Goal: Use online tool/utility: Utilize a website feature to perform a specific function

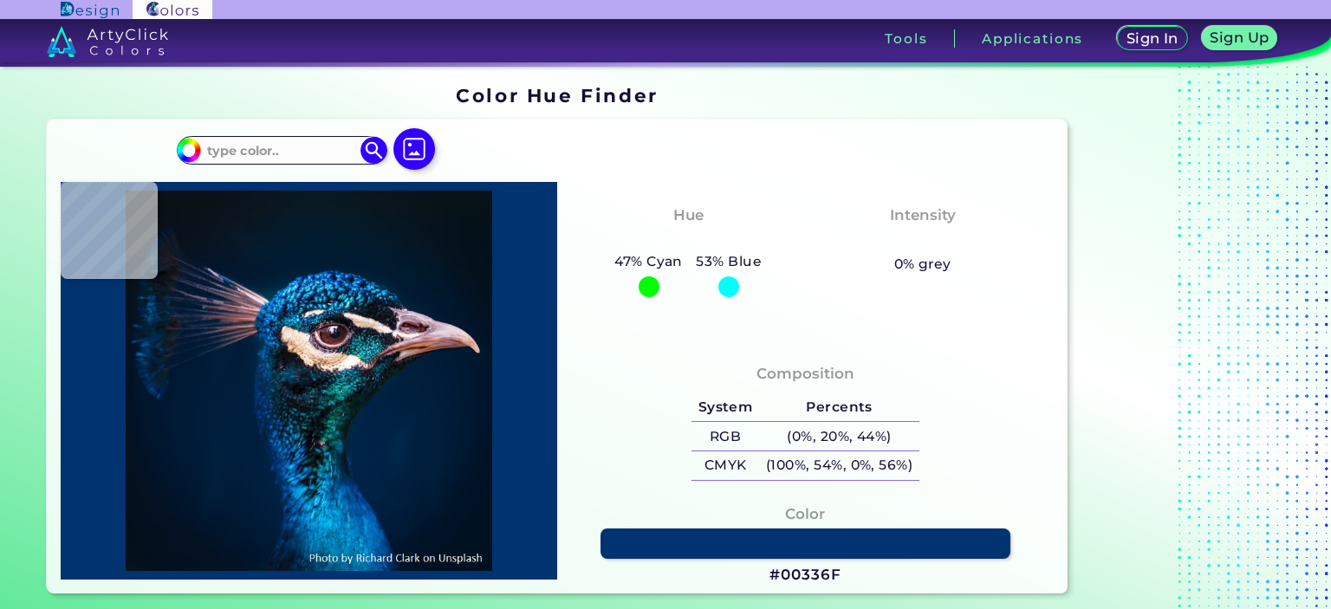
type input "#081217"
type input "#081319"
type input "#07151e"
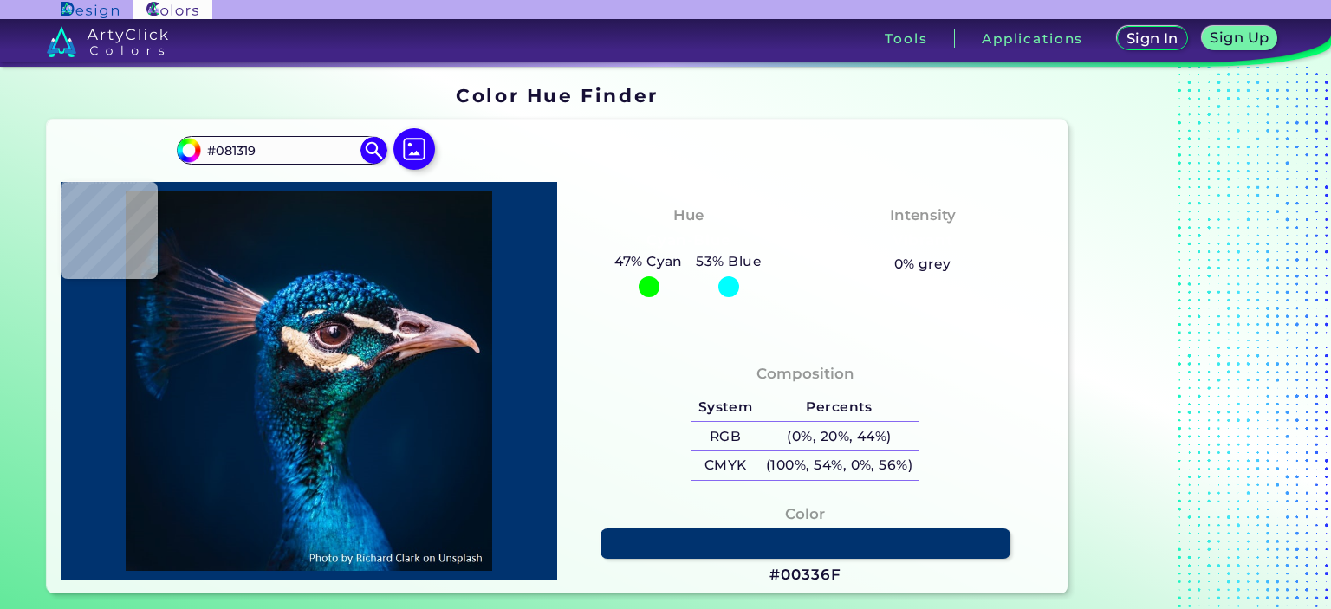
type input "#07151E"
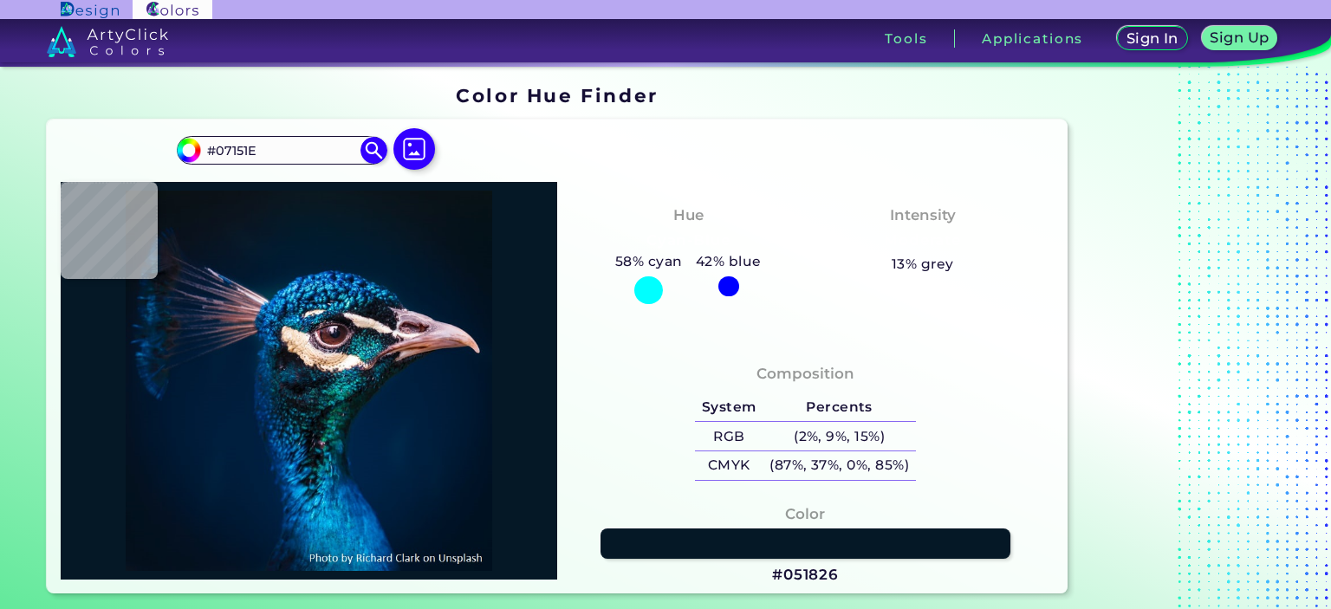
type input "#051826"
type input "#041a28"
type input "#041A28"
type input "#031a2a"
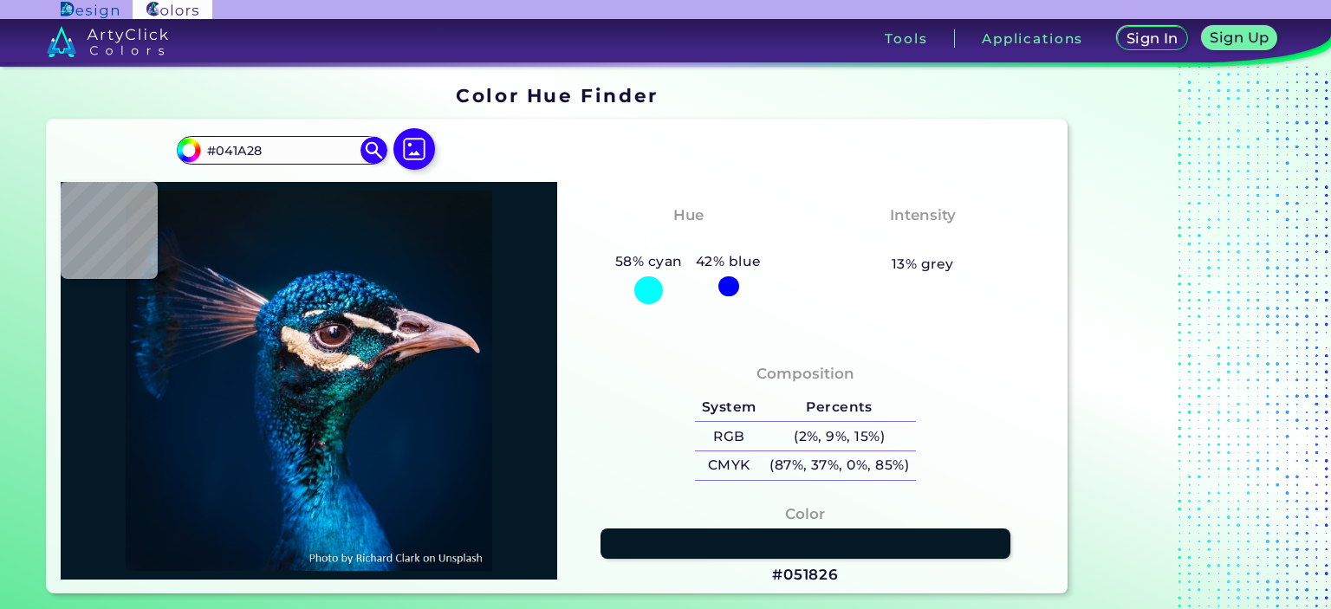
type input "#031A2A"
type input "#011b2c"
type input "#011B2C"
type input "#011c2f"
type input "#011C2F"
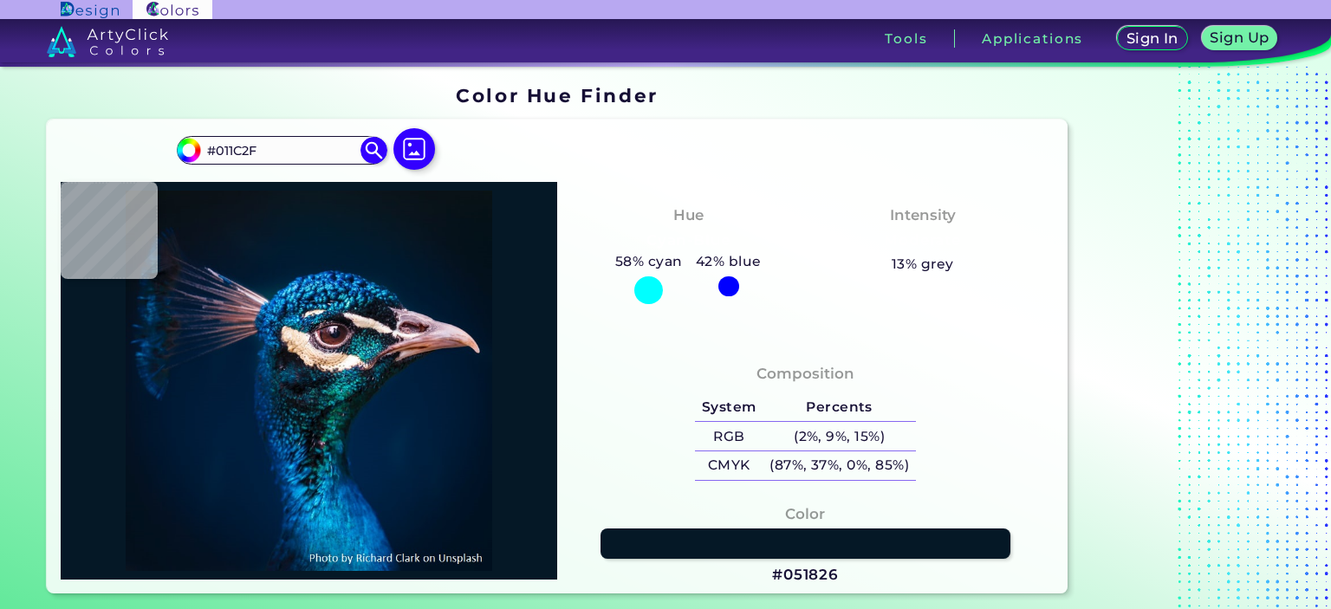
type input "#001c31"
type input "#001C31"
type input "#011b32"
type input "#011B32"
type input "#001b33"
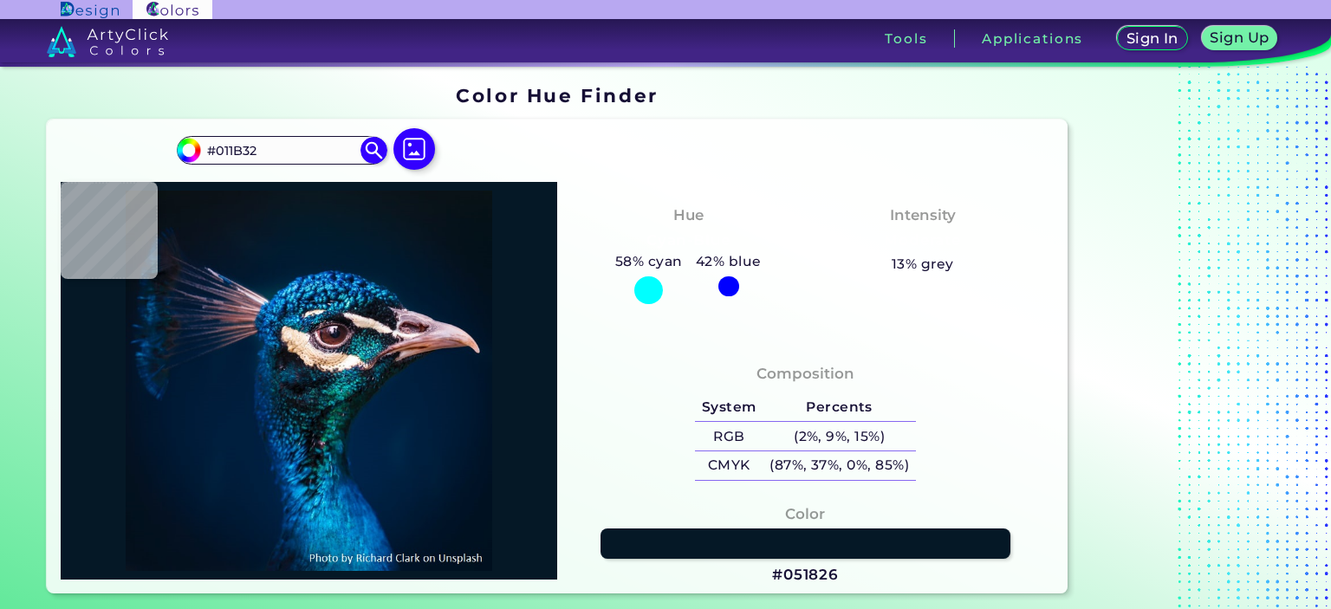
type input "#001B33"
type input "#001c34"
type input "#001C34"
type input "#001c33"
type input "#001C33"
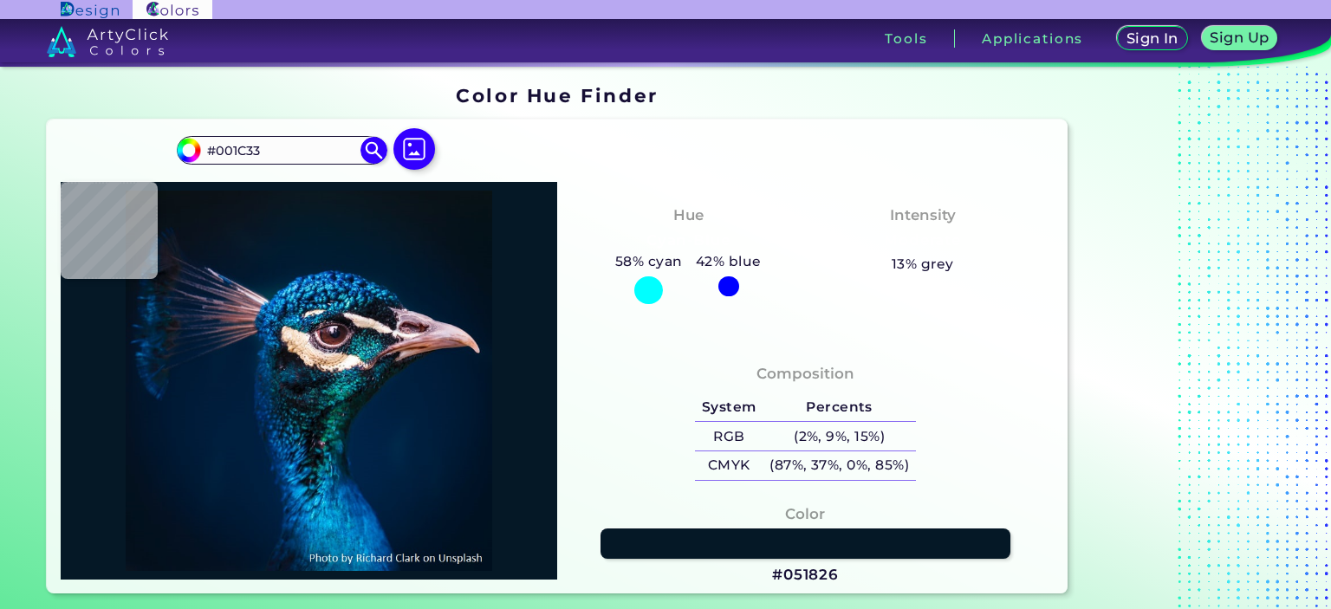
type input "#021e36"
type input "#021E36"
type input "#002039"
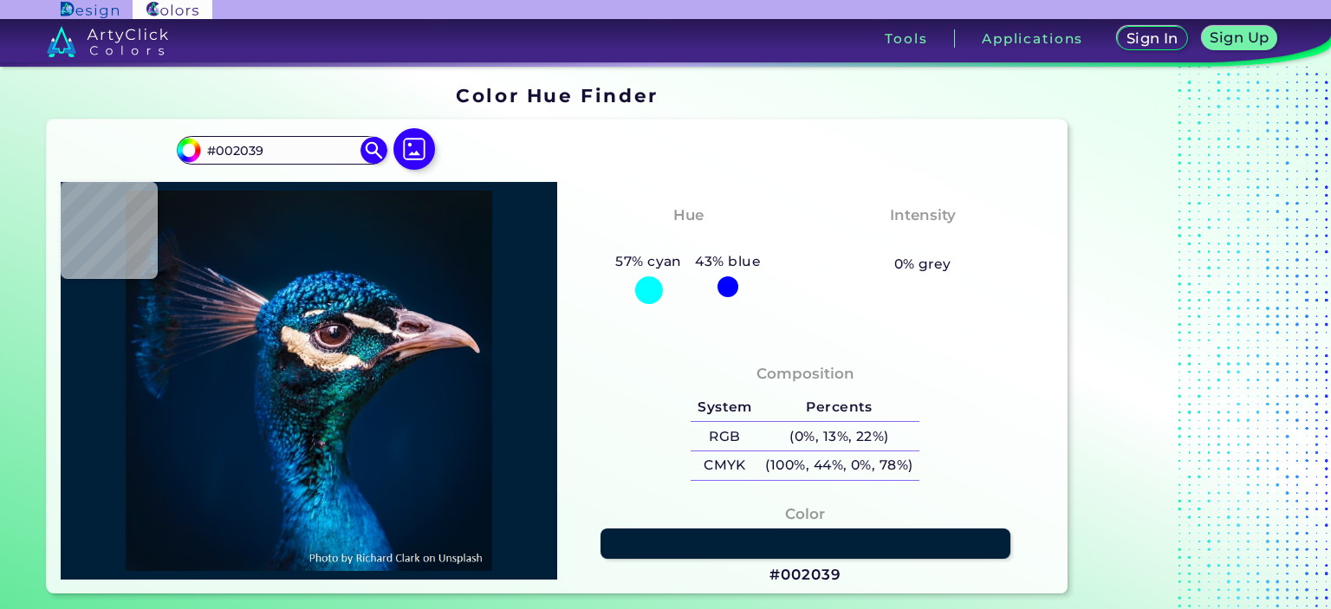
type input "#00223c"
type input "#00223C"
type input "#002449"
type input "#0671c6"
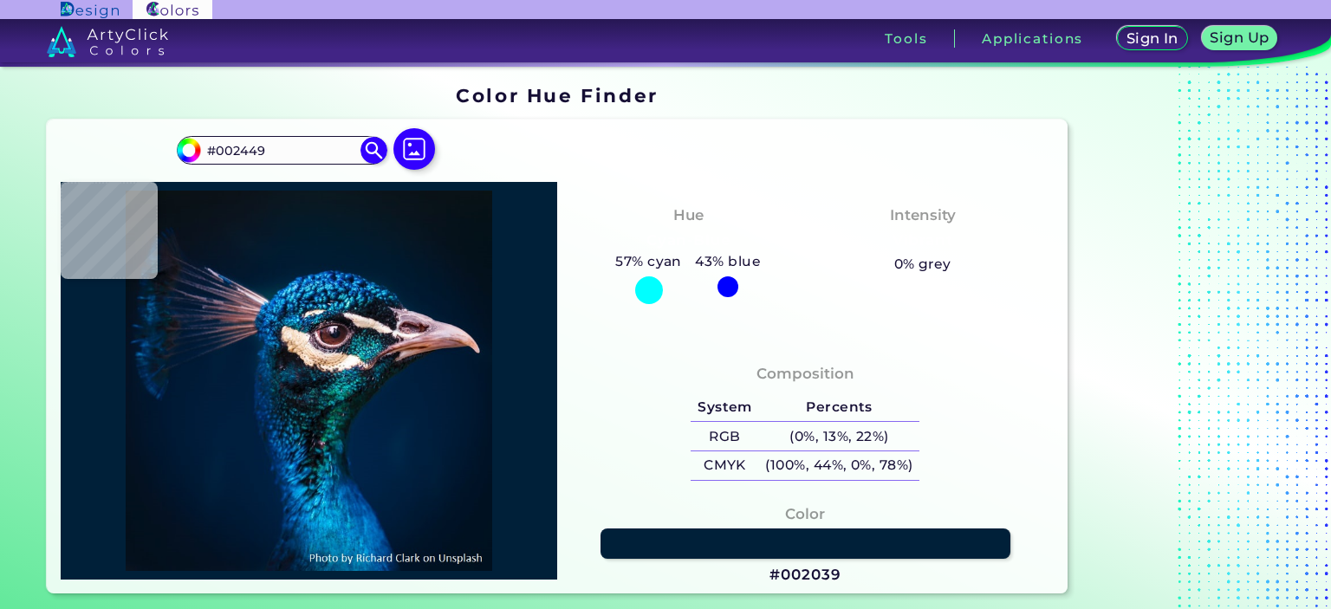
type input "#0671C6"
type input "#034780"
type input "#0059a8"
type input "#0059A8"
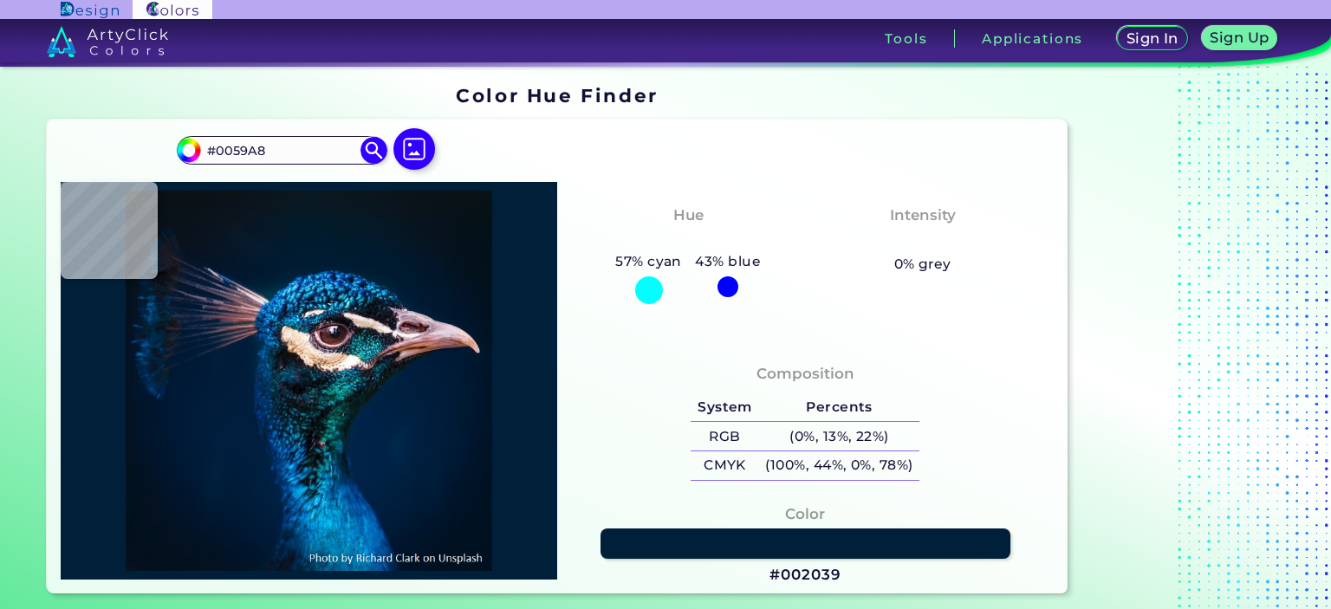
type input "#0e67ac"
type input "#0E67AC"
type input "#3aaae0"
type input "#3AAAE0"
type input "#50c7f2"
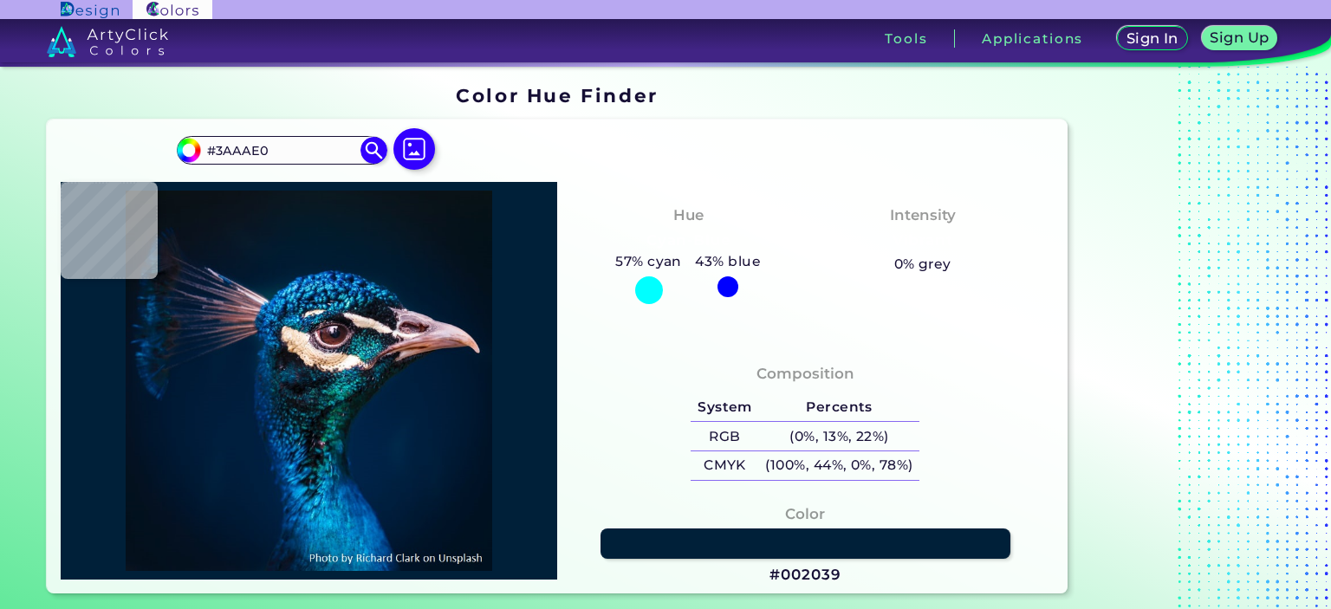
type input "#50C7F2"
type input "#2798c9"
type input "#2798C9"
type input "#60deed"
type input "#60DEED"
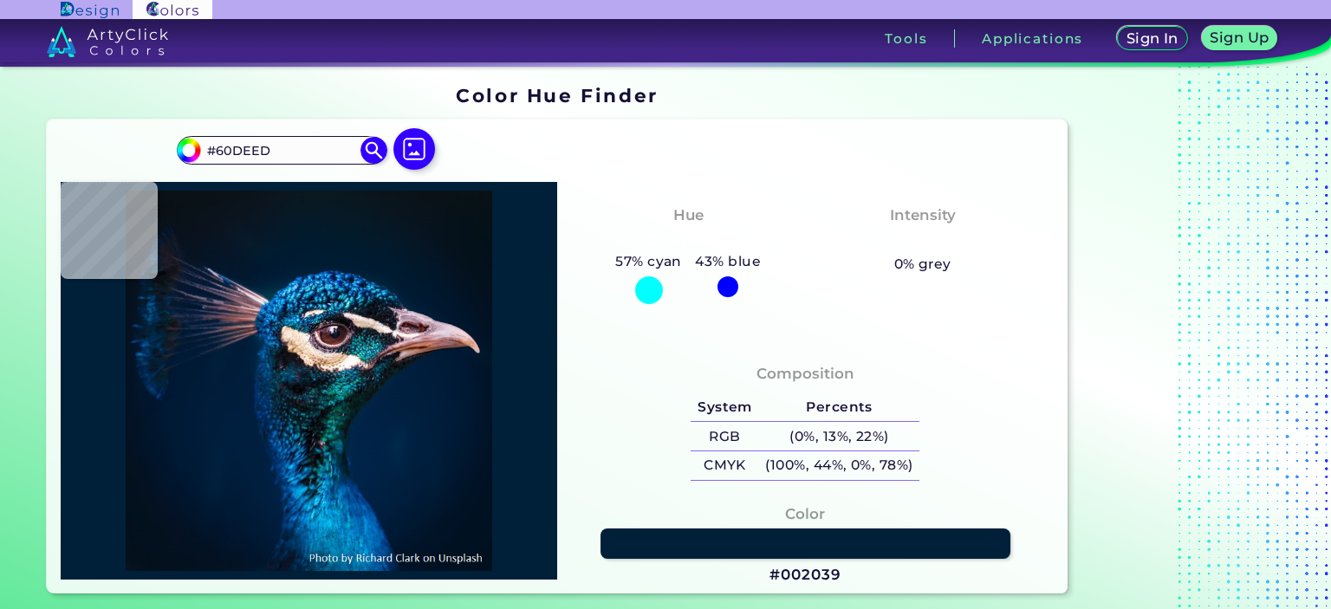
type input "#045d89"
type input "#045D89"
type input "#00477c"
type input "#00477C"
type input "#005c8f"
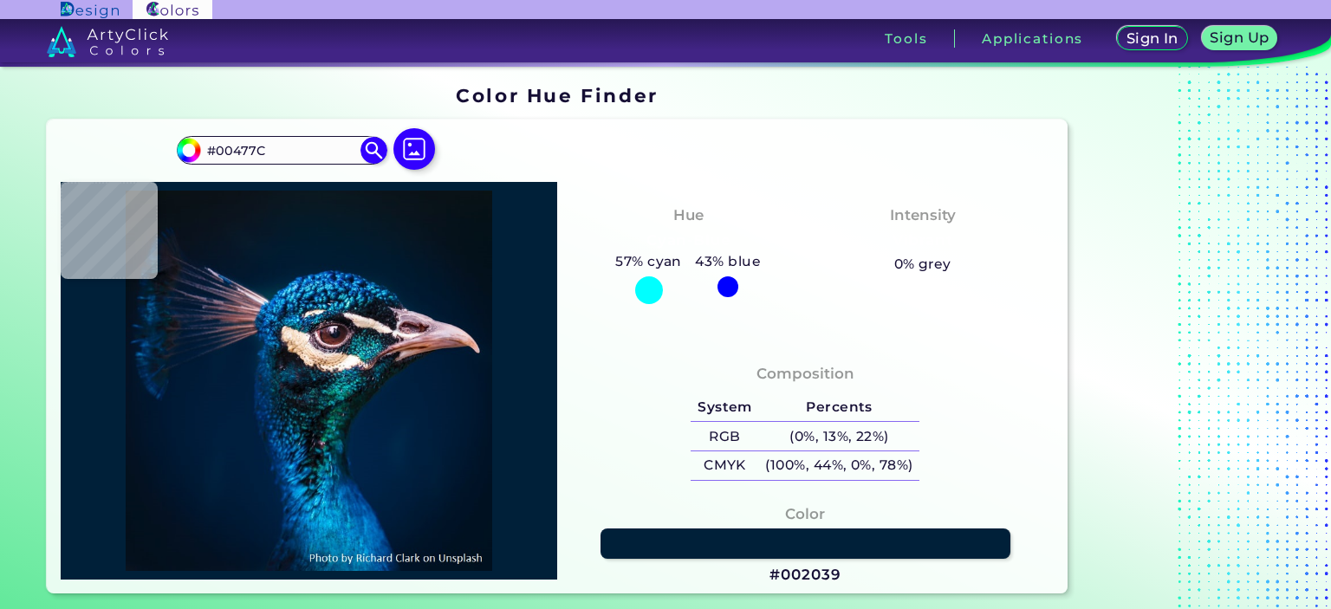
type input "#005C8F"
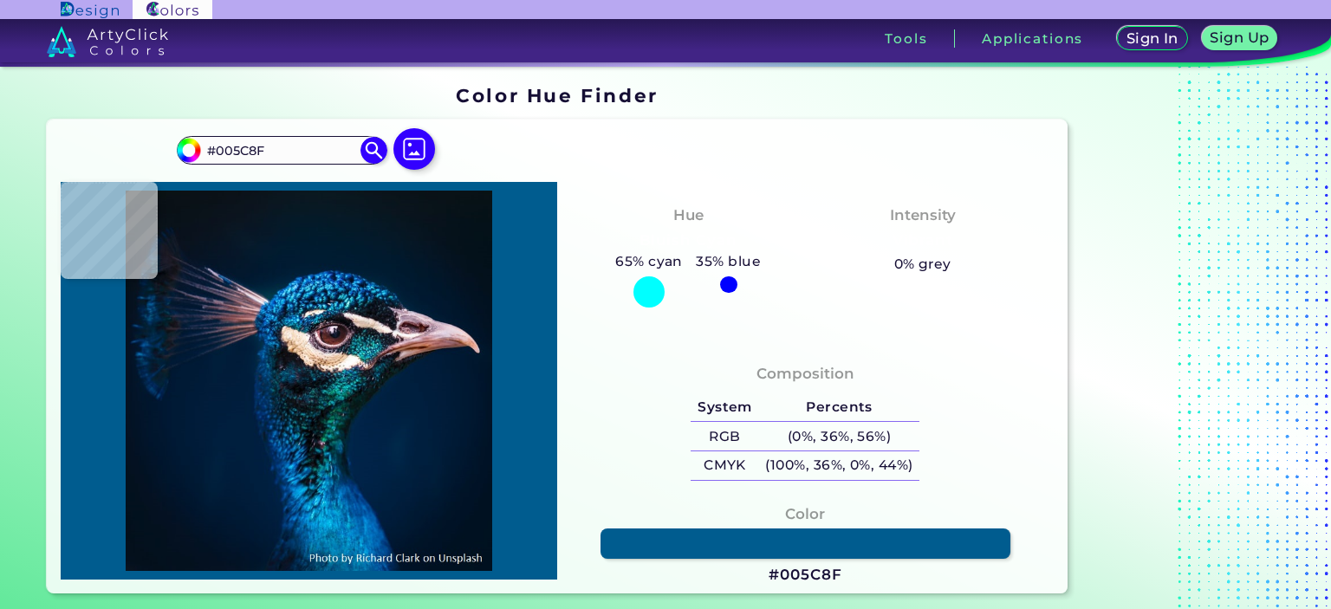
type input "#155097"
type input "#0857a0"
type input "#0857A0"
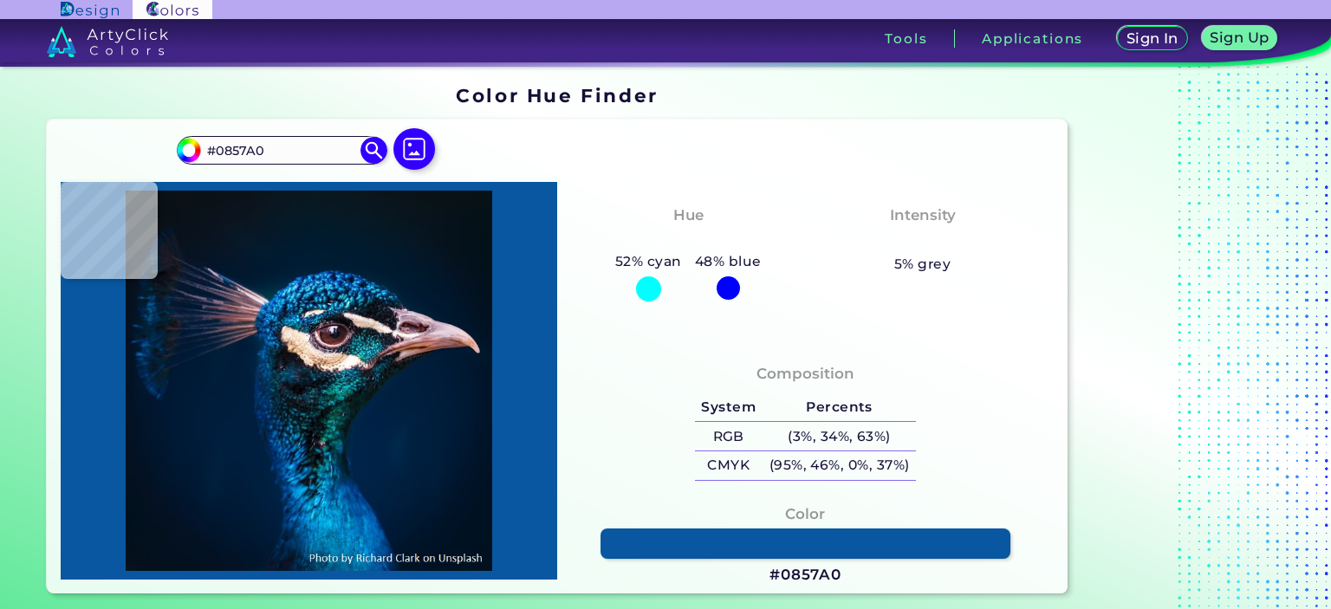
type input "#035591"
type input "#0b78b2"
type input "#0B78B2"
type input "#27aad9"
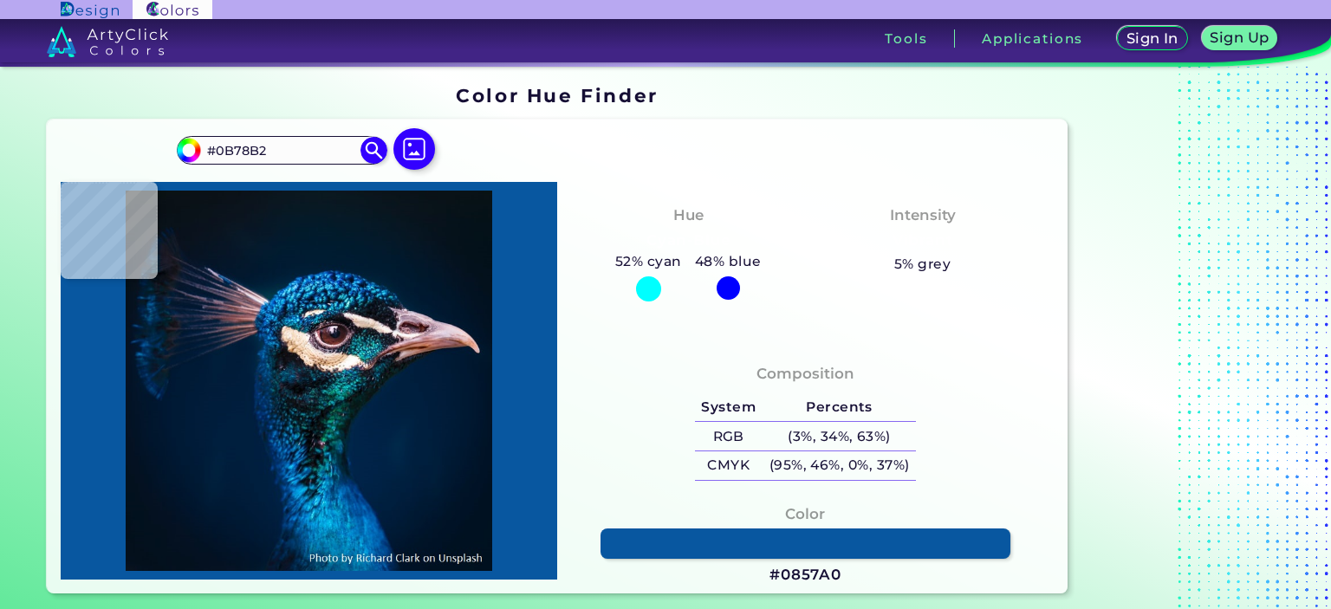
type input "#27AAD9"
type input "#3ccef1"
type input "#3CCEF1"
type input "#30bee3"
type input "#30BEE3"
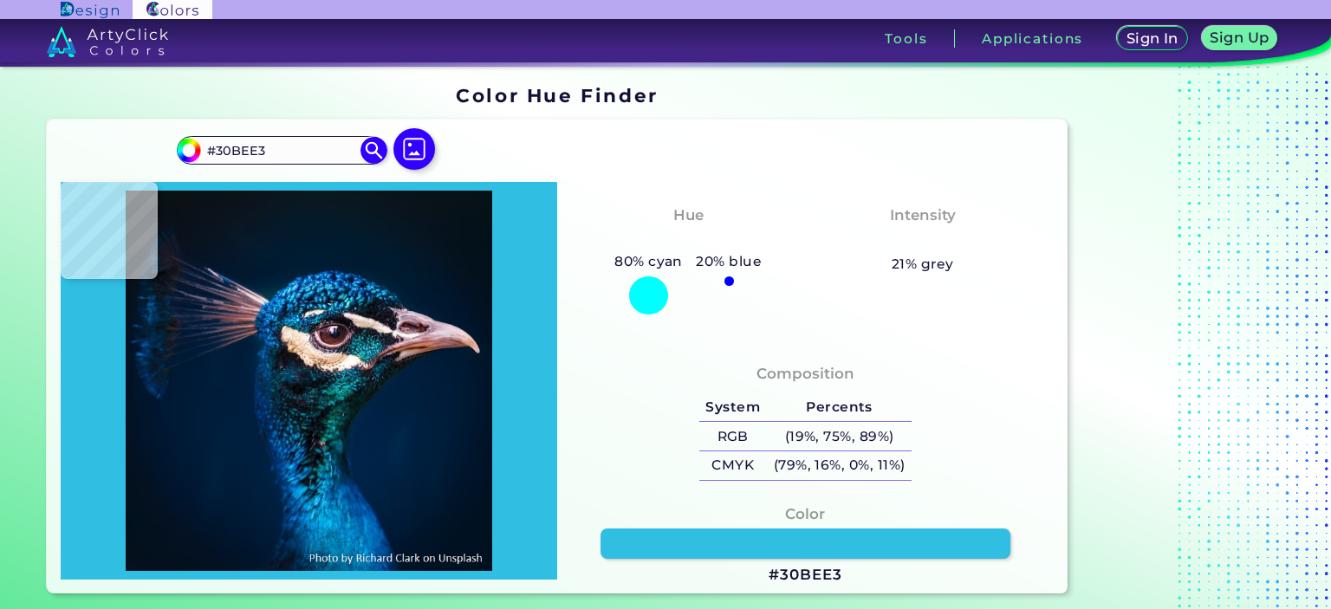
type input "#34c3f1"
type input "#34C3F1"
type input "#0da8e1"
type input "#0DA8E1"
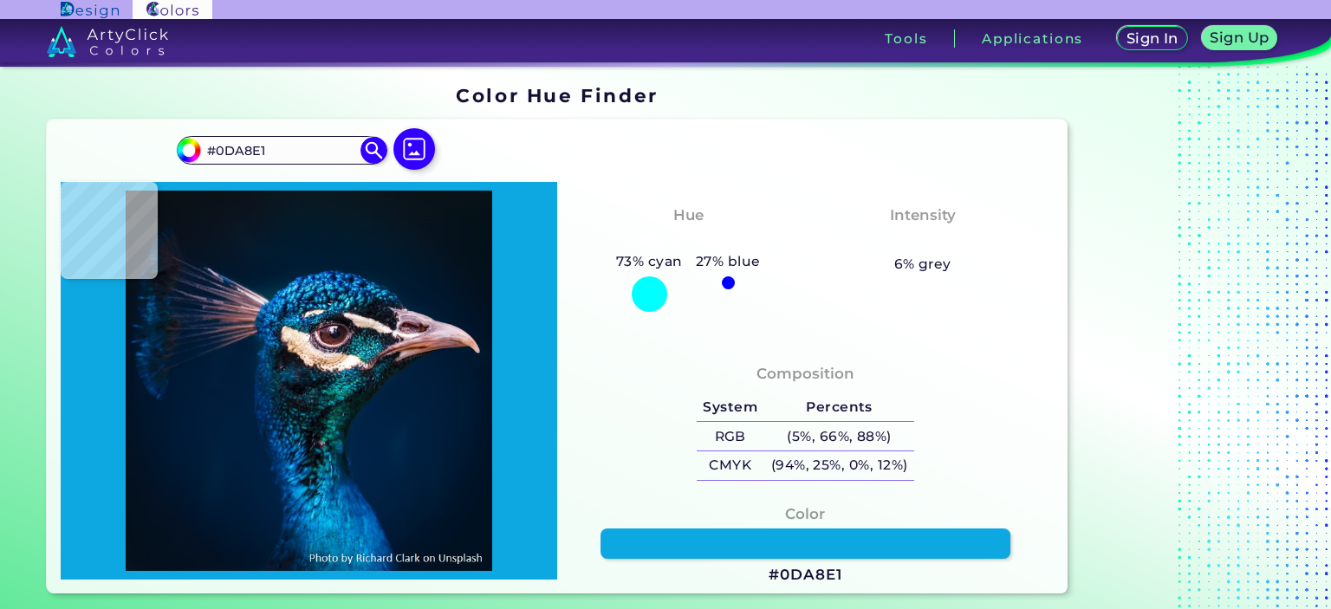
type input "#15b0df"
type input "#15B0DF"
type input "#0b95d5"
type input "#0B95D5"
type input "#0e7ea8"
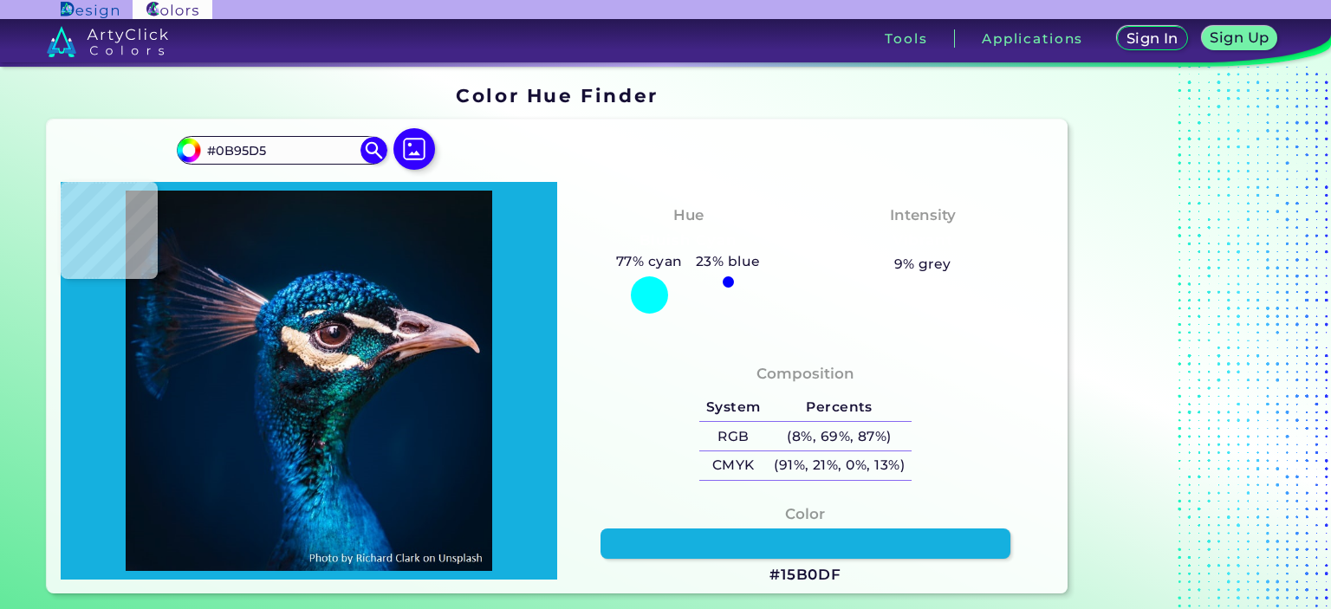
type input "#0E7EA8"
type input "#004978"
type input "#00295a"
type input "#00295A"
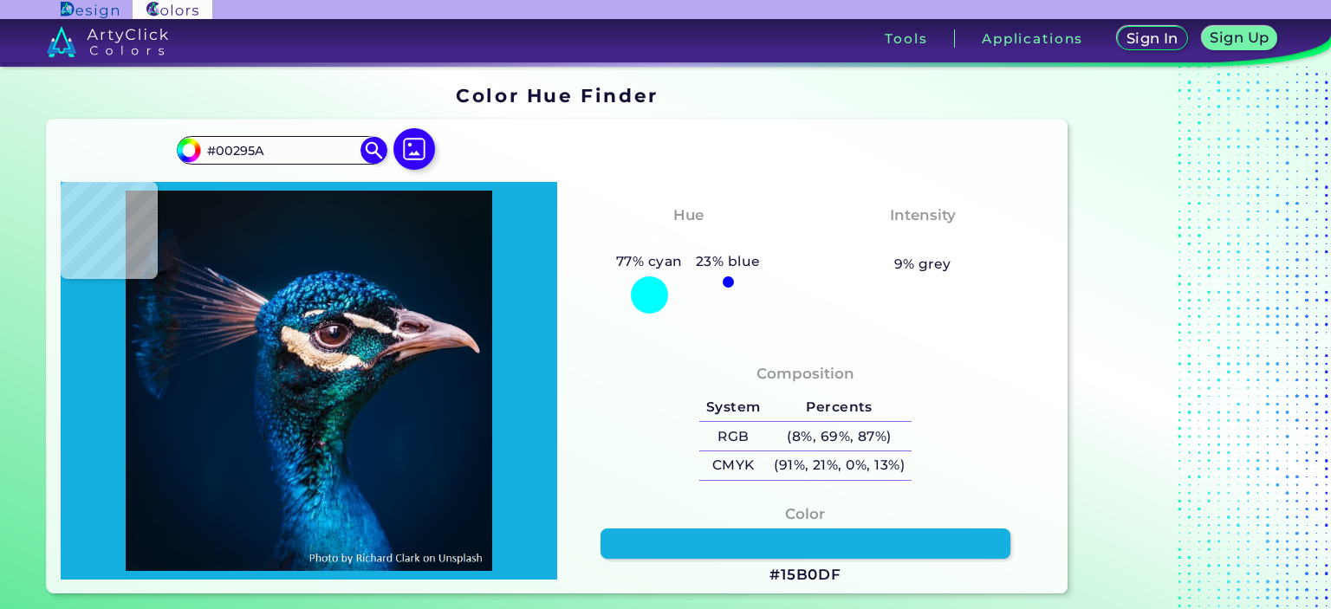
type input "#001b48"
type input "#001B48"
type input "#12345f"
type input "#12345F"
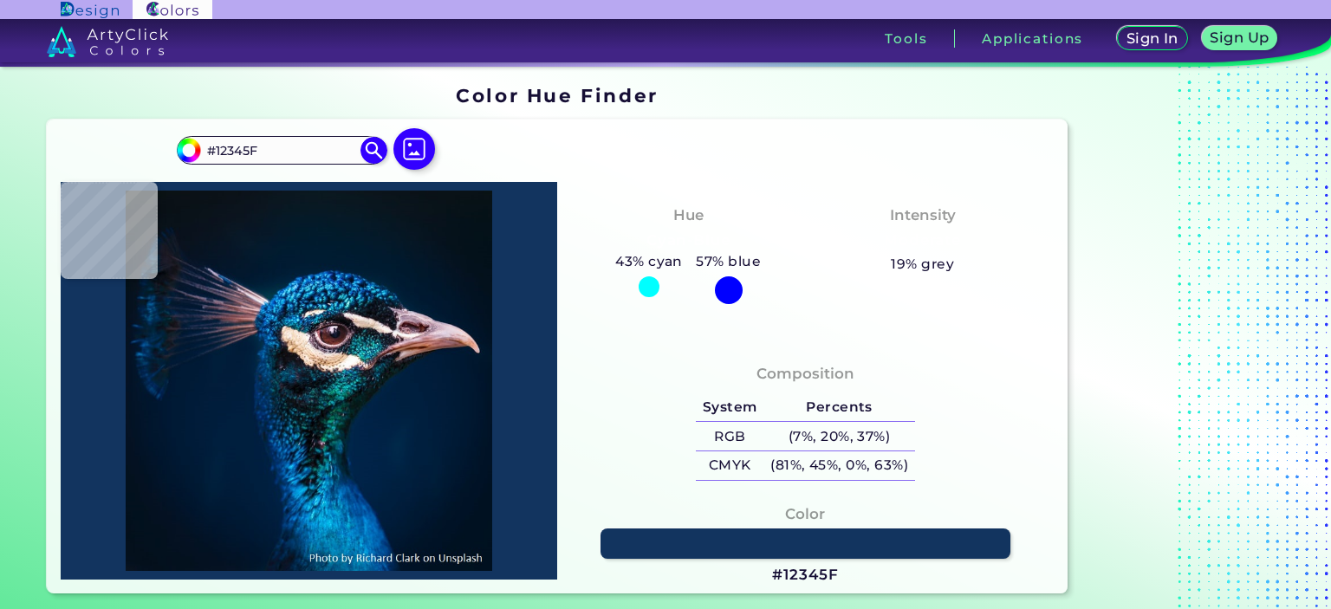
type input "#10396d"
type input "#10396D"
type input "#0c4a82"
type input "#0C4A82"
type input "#096598"
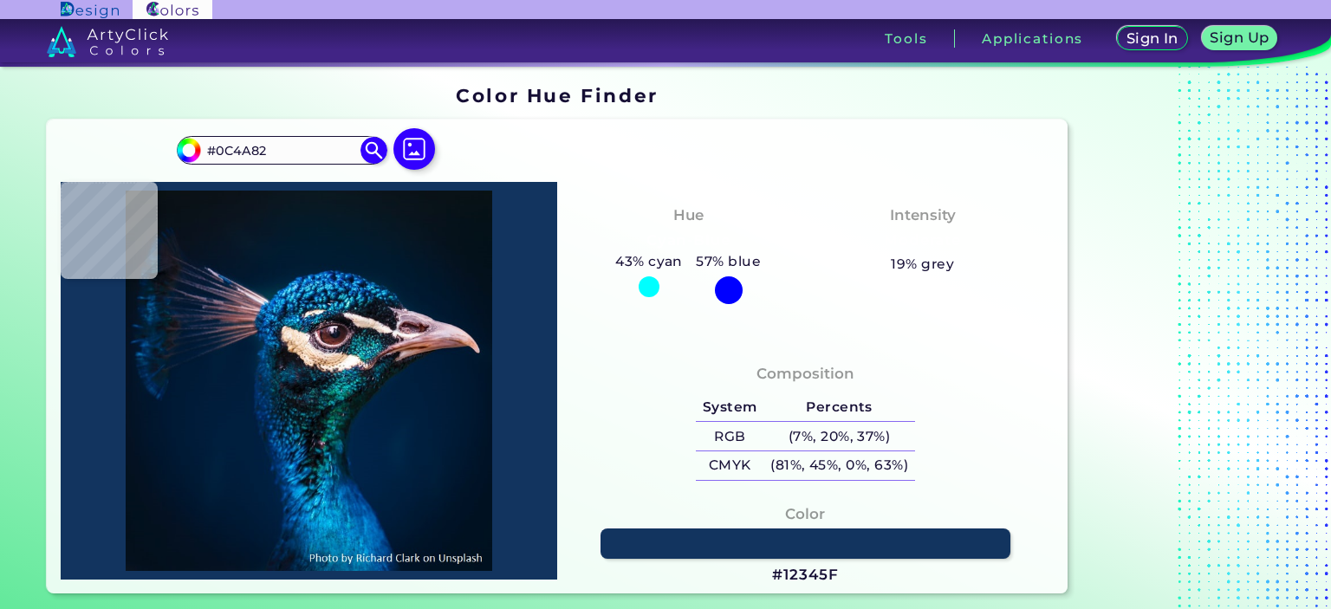
type input "#096598"
type input "#0e94d0"
type input "#0E94D0"
type input "#031a3e"
type input "#031A3E"
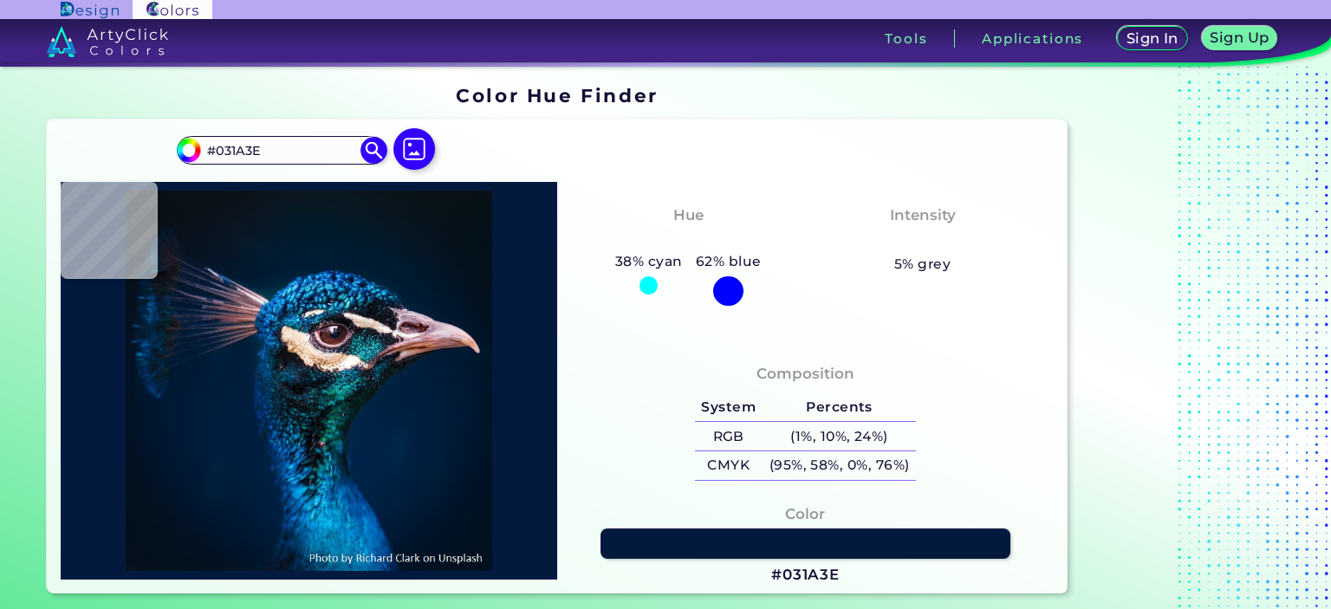
type input "#001f3e"
type input "#001F3E"
type input "#137192"
type input "#056289"
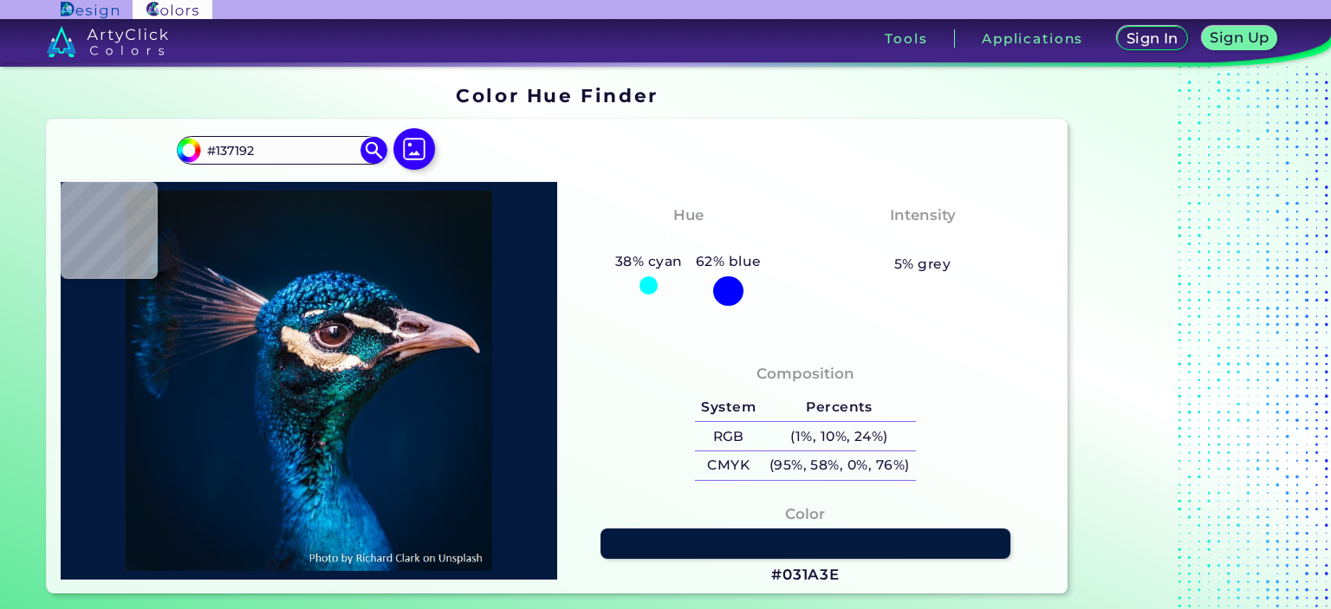
type input "#056289"
type input "#0064a3"
type input "#0064A3"
type input "#1581bd"
type input "#1581BD"
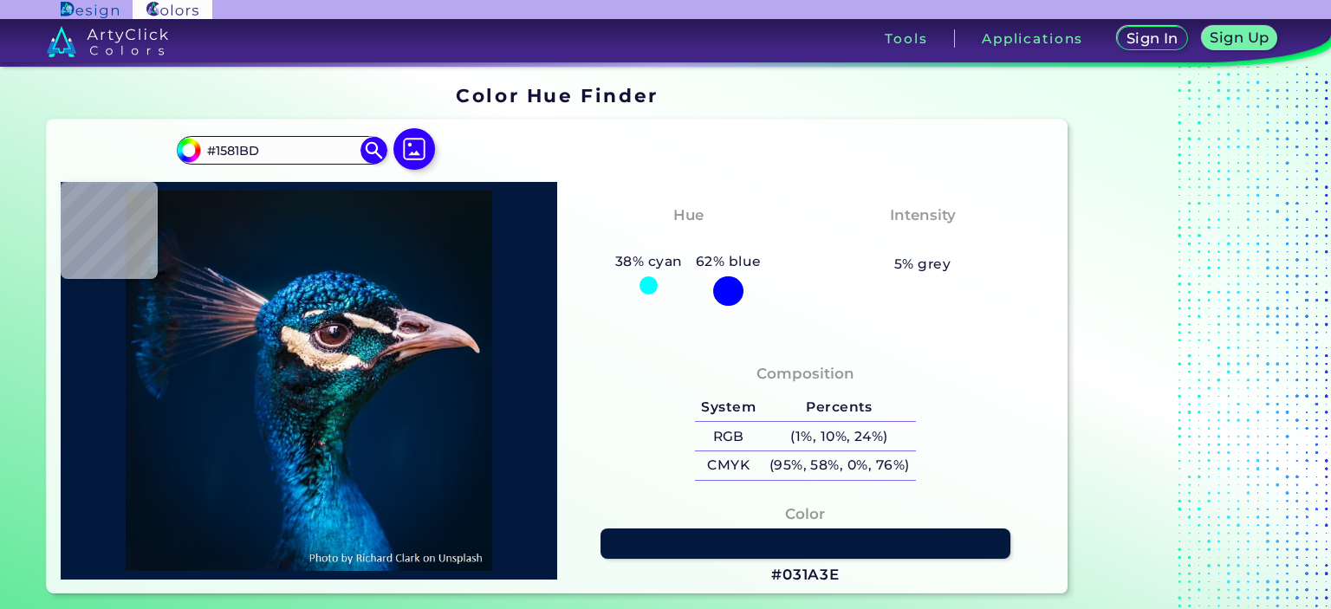
type input "#1168aa"
type input "#1168AA"
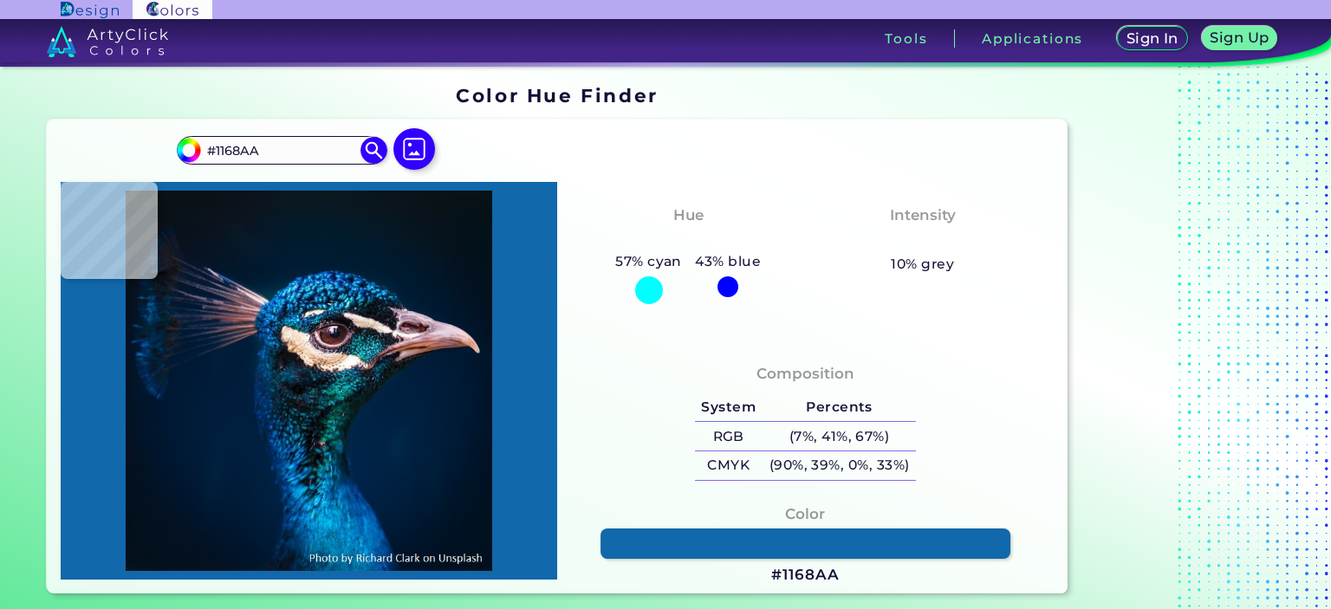
type input "#1581bd"
type input "#1581BD"
type input "#147cae"
type input "#147CAE"
type input "#268ec5"
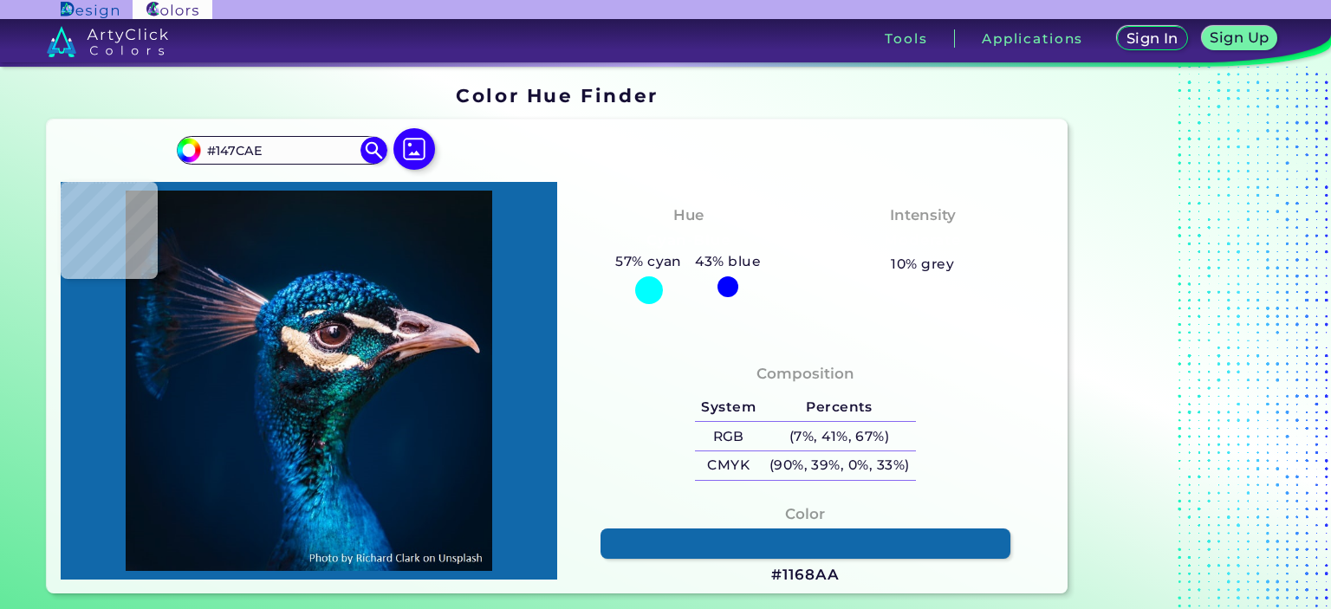
type input "#268EC5"
type input "#1482b4"
type input "#1482B4"
type input "#1b8ac7"
type input "#1B8AC7"
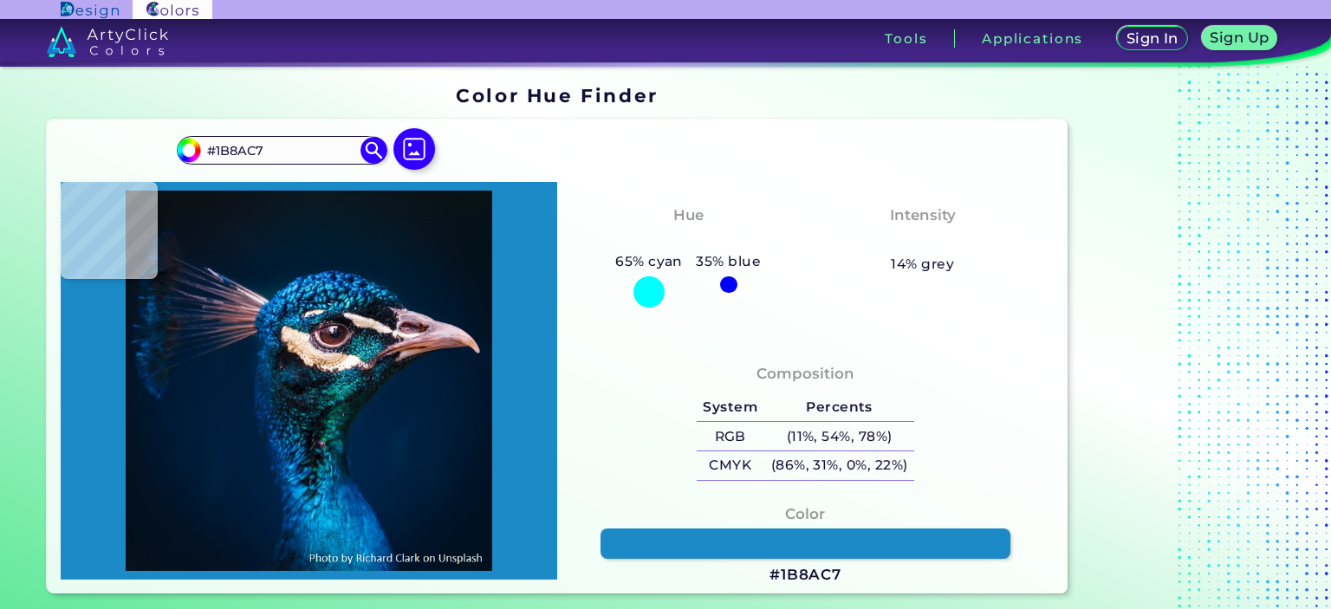
type input "#2d90c3"
type input "#2D90C3"
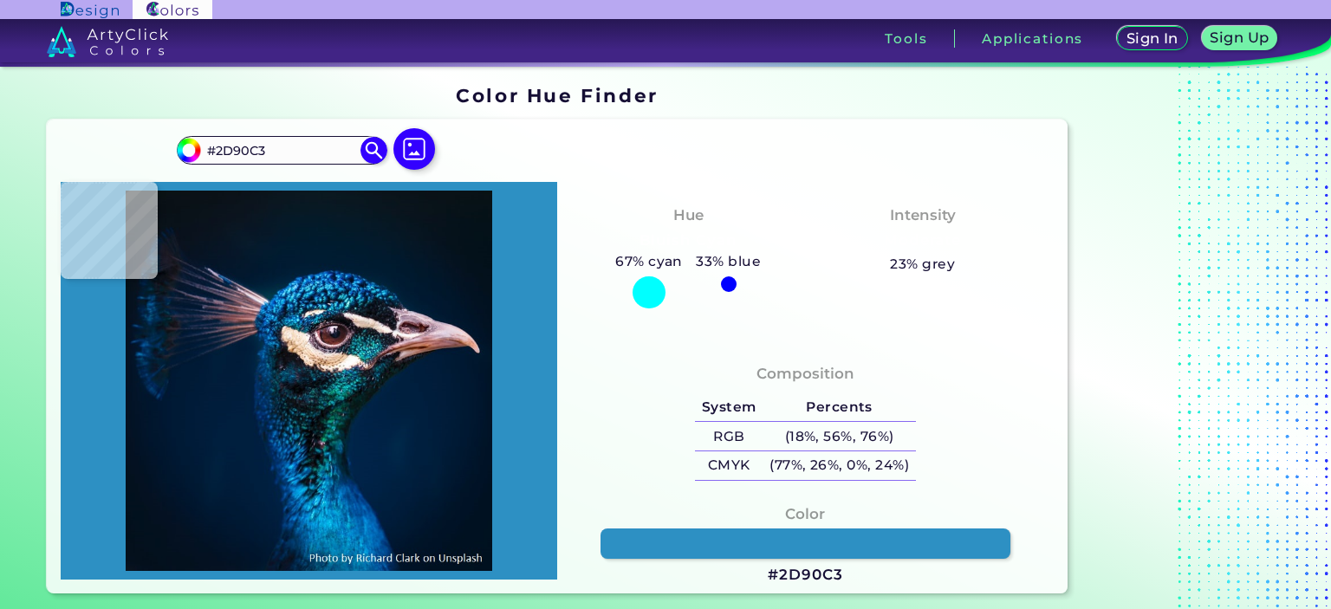
type input "#1698c9"
type input "#1698C9"
type input "#1ba3d1"
type input "#1BA3D1"
type input "#2592b3"
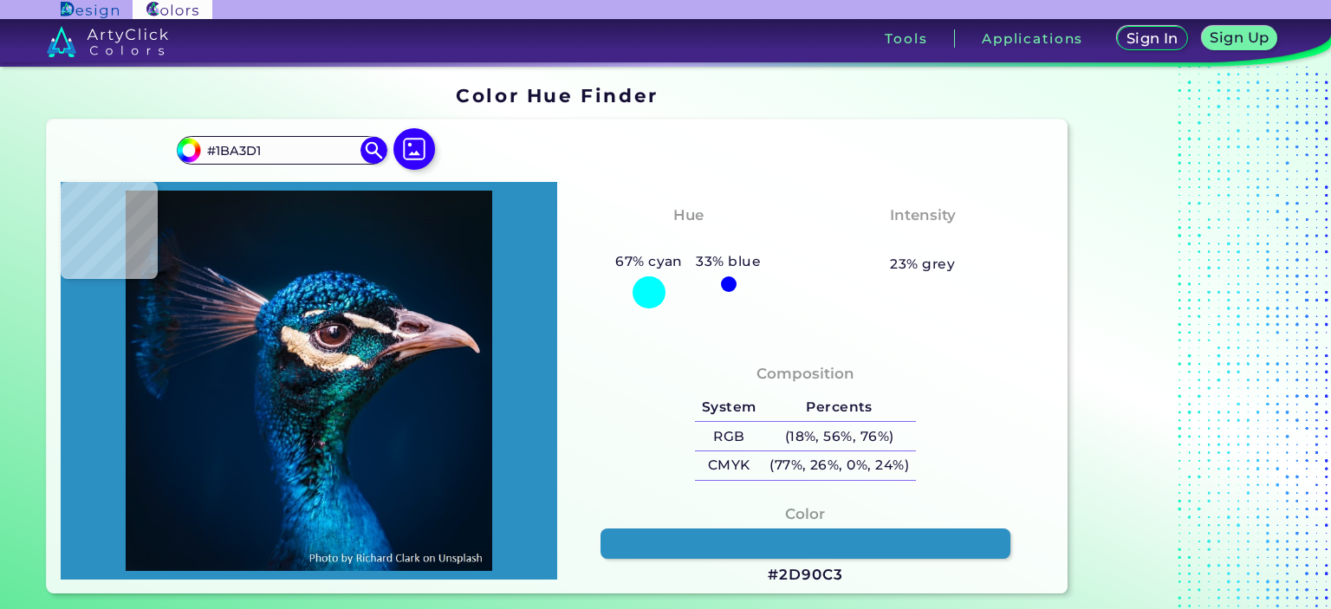
type input "#2592B3"
type input "#147197"
type input "#0c5380"
type input "#0C5380"
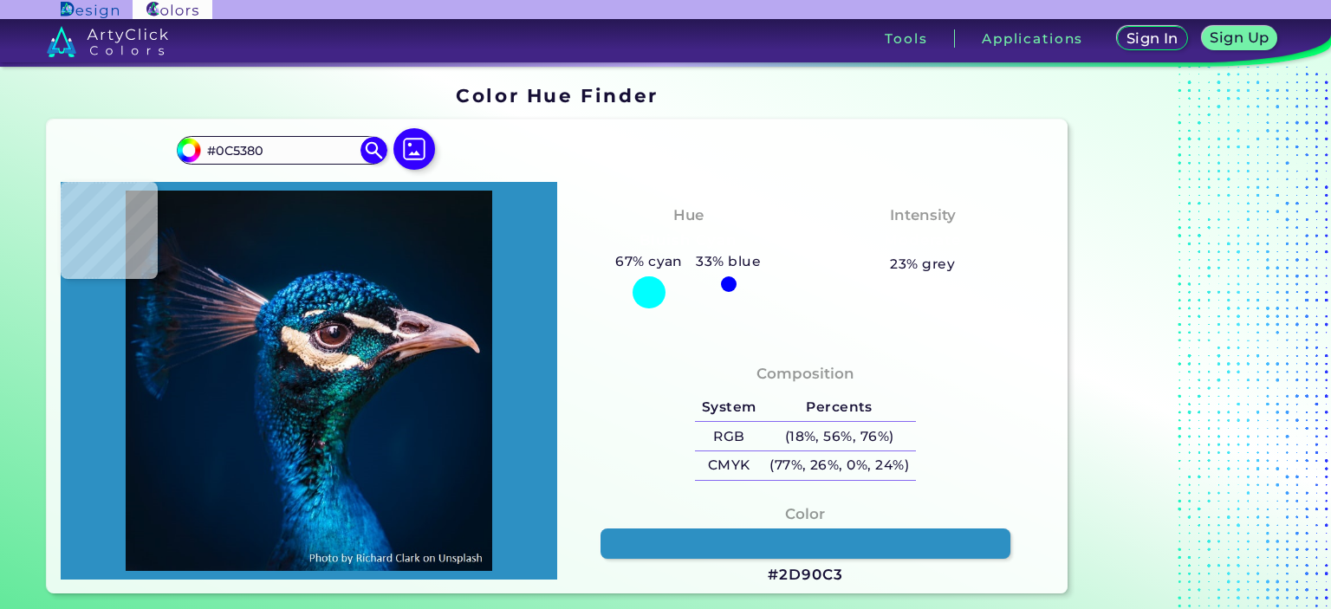
type input "#022c5d"
type input "#022C5D"
type input "#02316d"
type input "#02316D"
type input "#07519a"
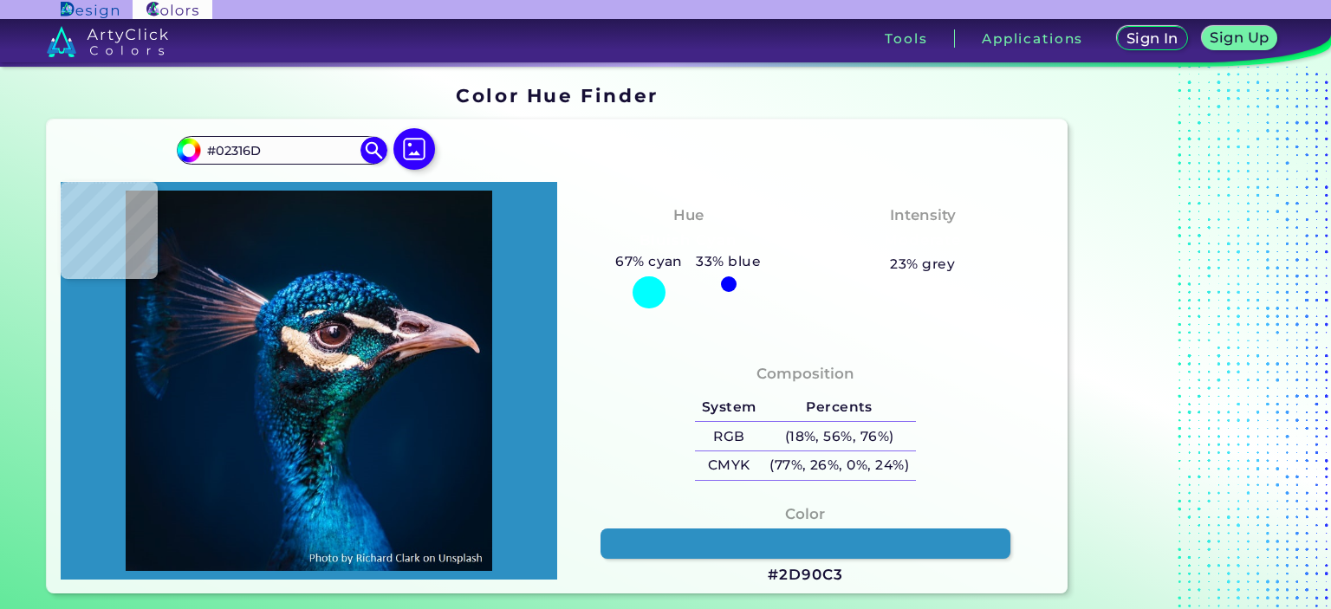
type input "#07519A"
type input "#278cd7"
type input "#278CD7"
type input "#0065ac"
type input "#0065AC"
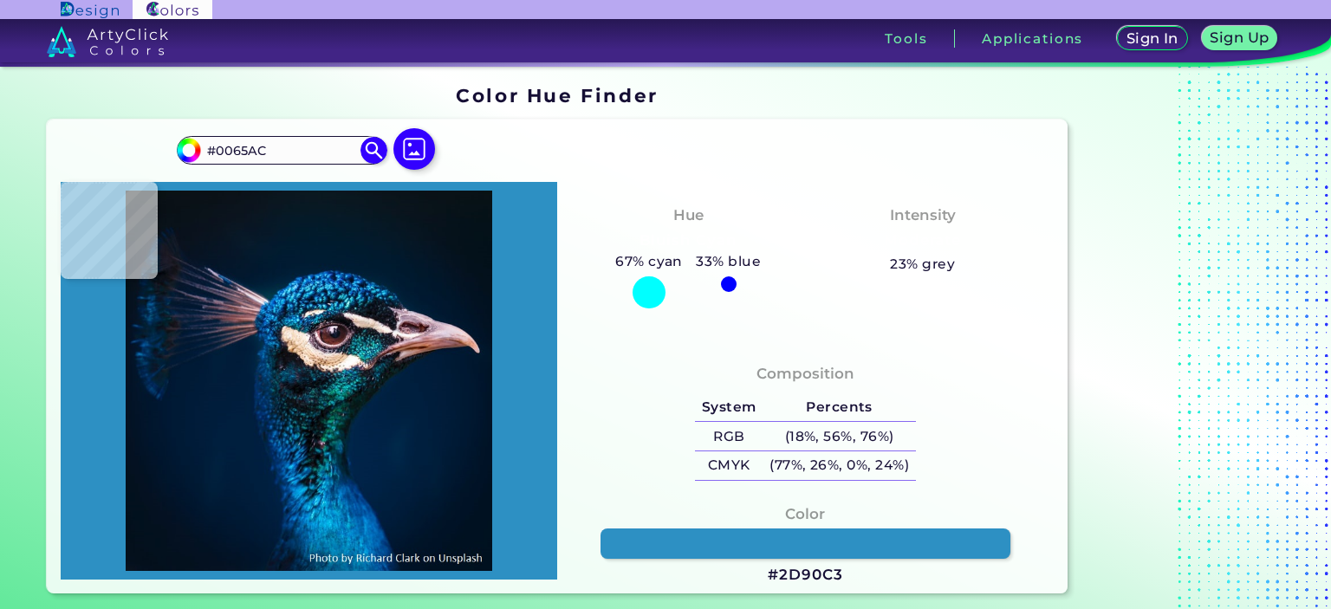
type input "#1c91d5"
type input "#1C91D5"
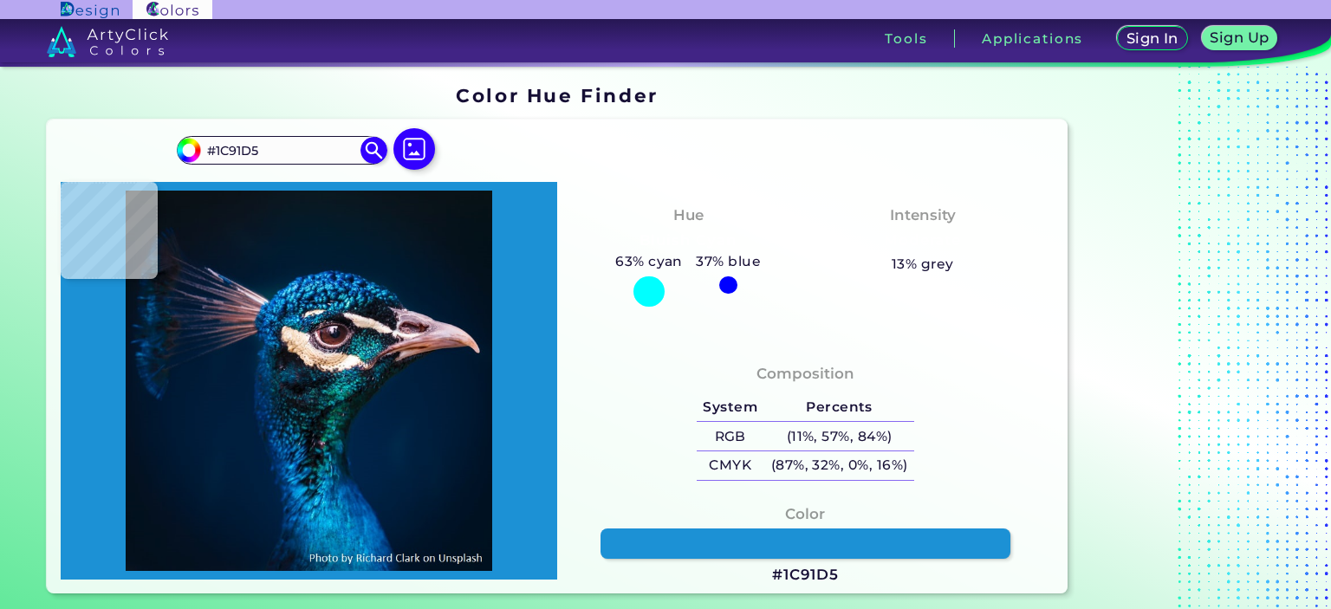
type input "#0f78ba"
type input "#0F78BA"
type input "#1e86b1"
type input "#1E86B1"
type input "#1f5f7a"
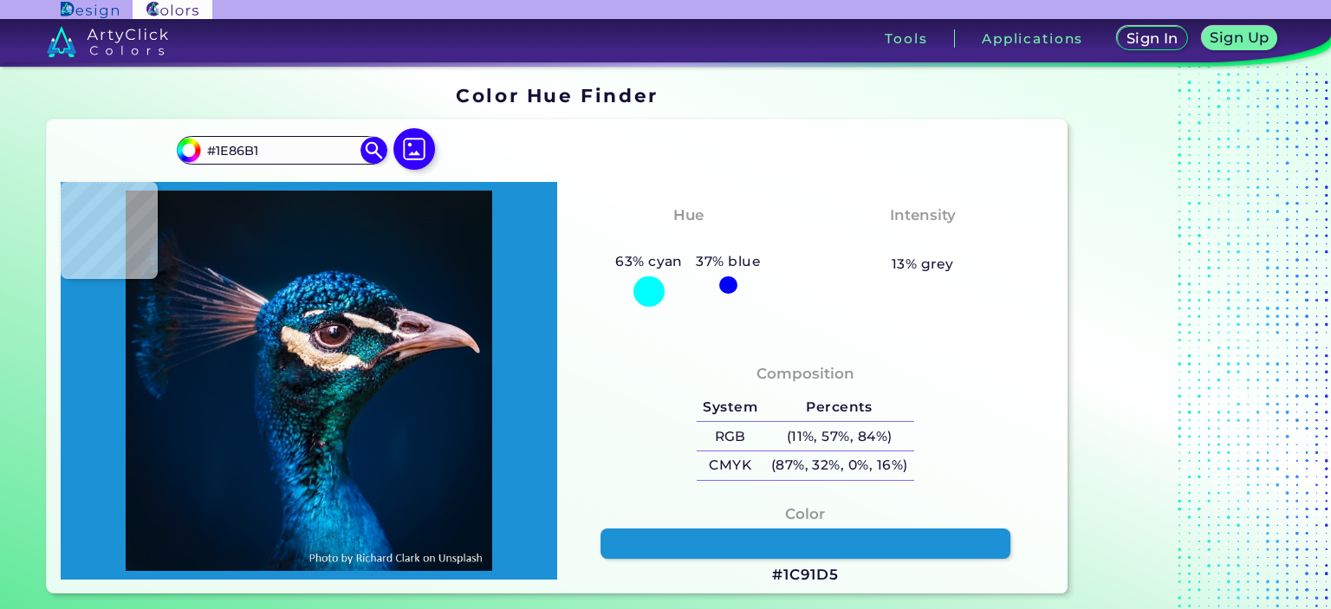
type input "#1F5F7A"
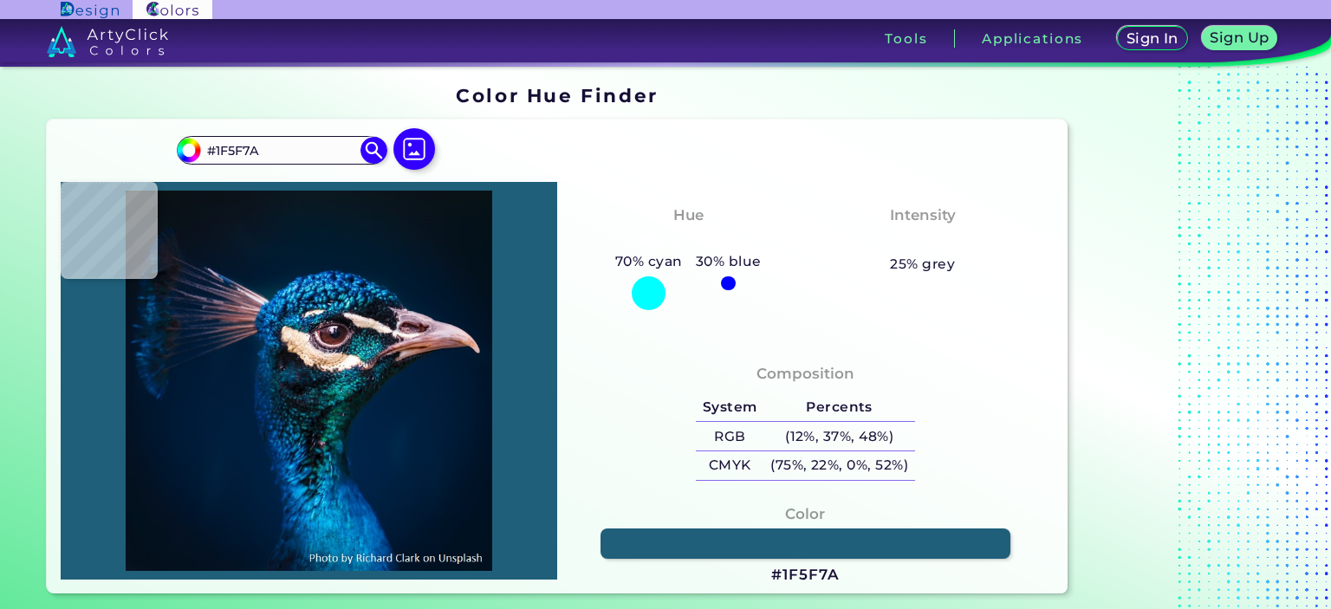
type input "#002f55"
type input "#002F55"
type input "#011e4f"
type input "#011E4F"
type input "#001d35"
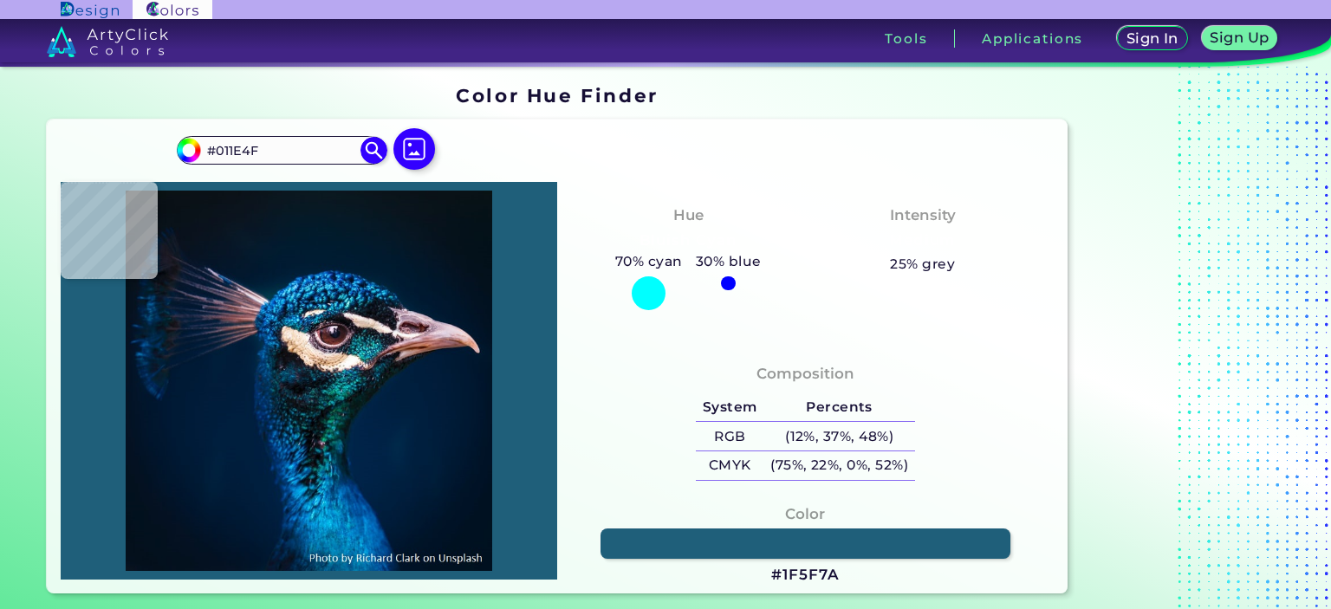
type input "#001D35"
type input "#03192a"
type input "#03192A"
type input "#081217"
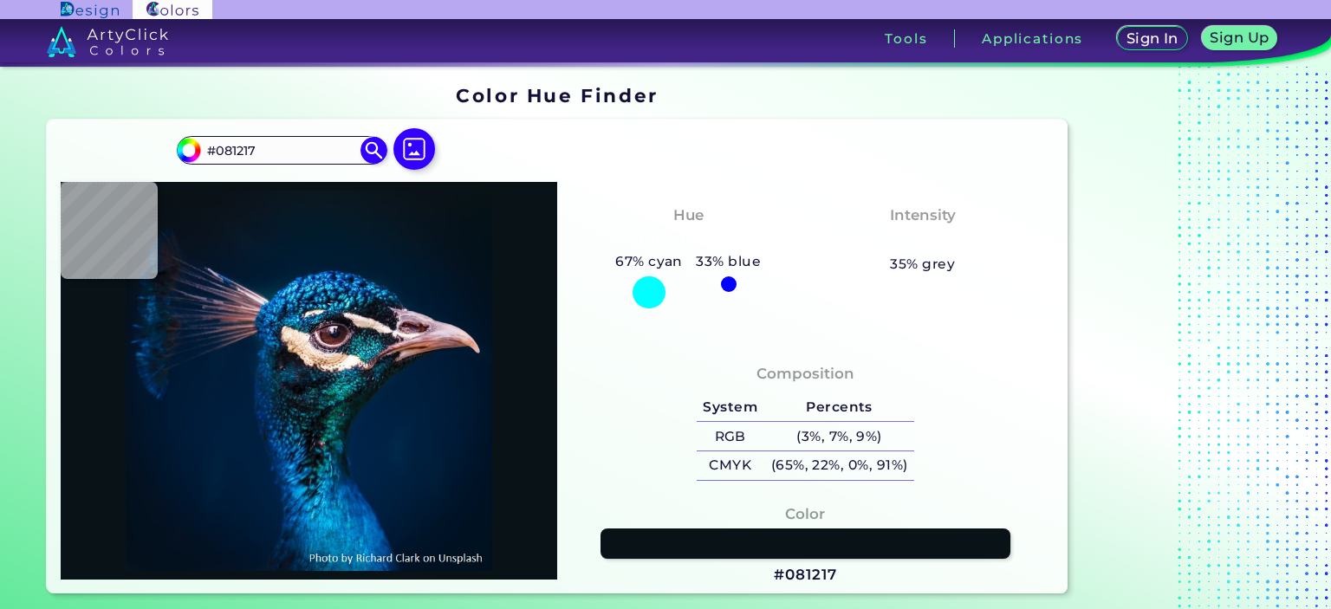
type input "#000000"
type input "#011627"
type input "#001932"
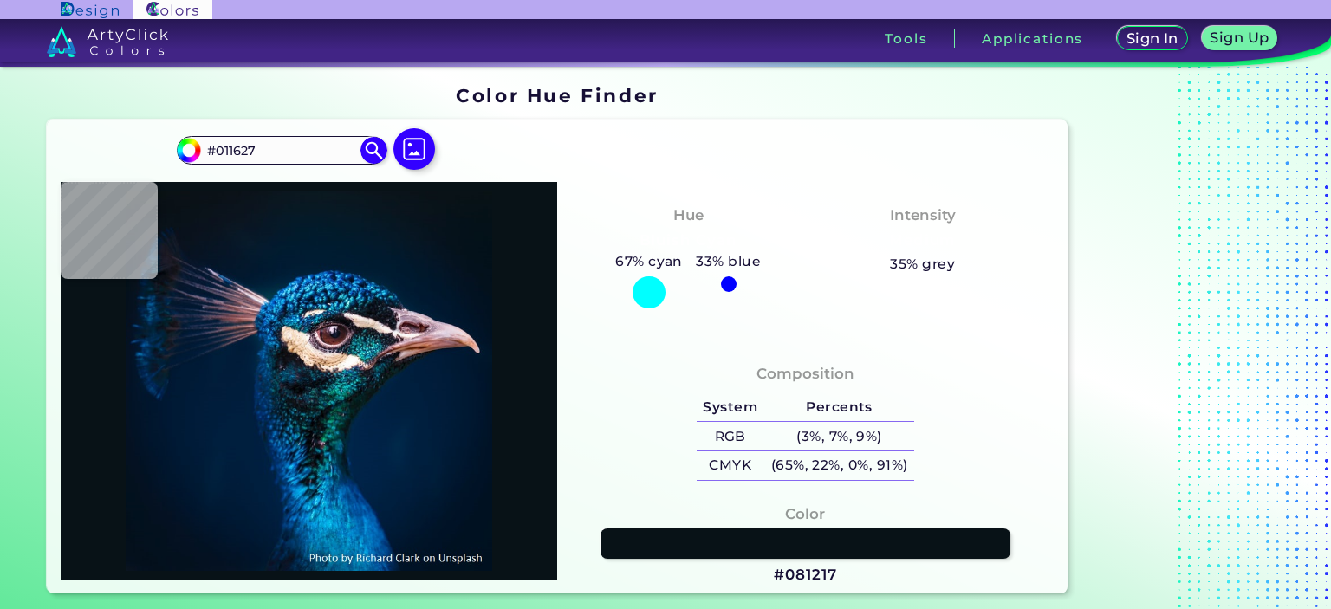
type input "#001932"
type input "#001b36"
type input "#001B36"
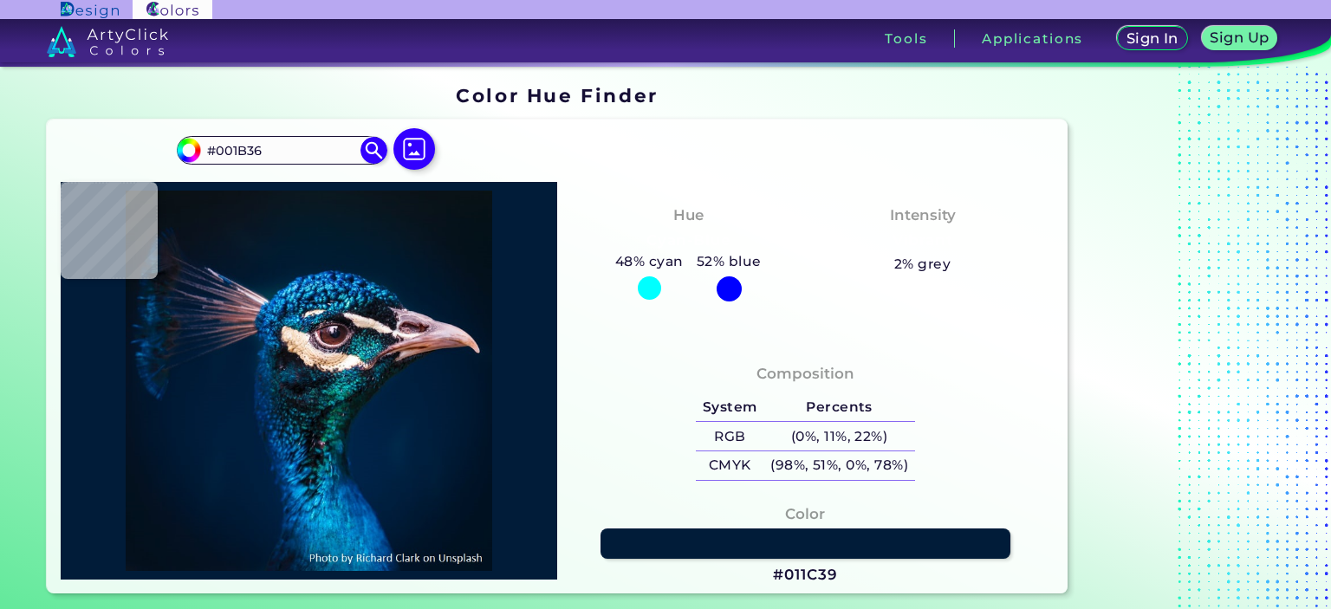
type input "#011c39"
type input "#011C39"
type input "#001c3a"
type input "#001C3A"
type input "#001d3b"
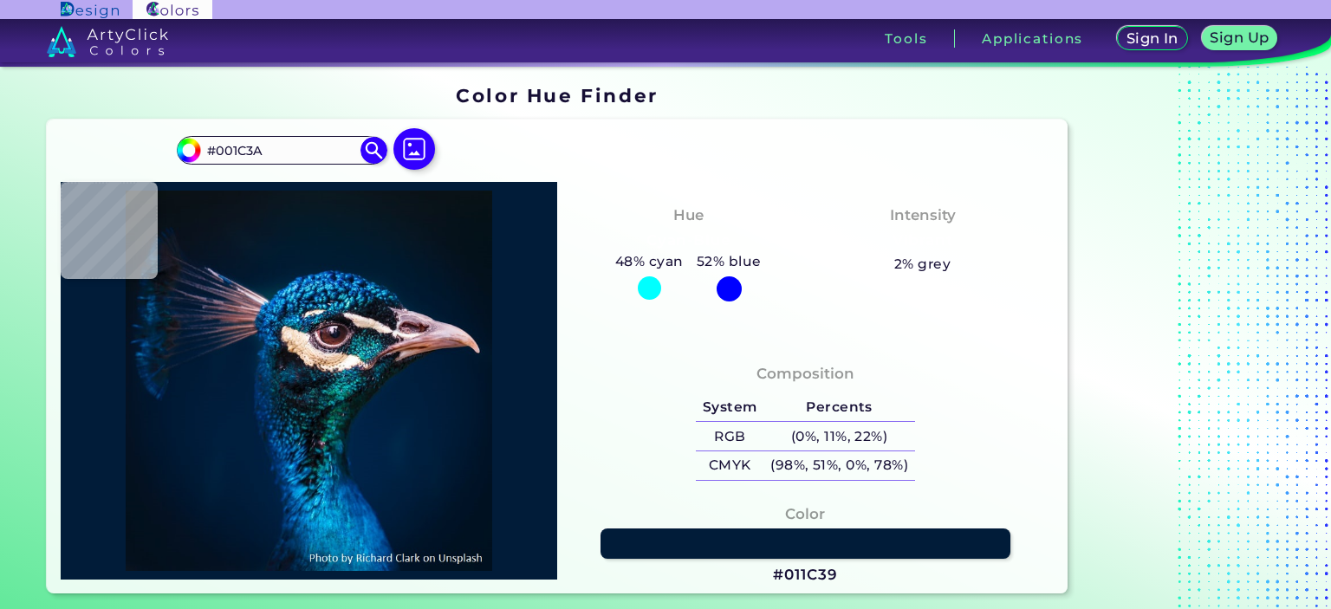
type input "#001D3B"
type input "#001f3e"
type input "#001F3E"
type input "#011f3f"
type input "#011F3F"
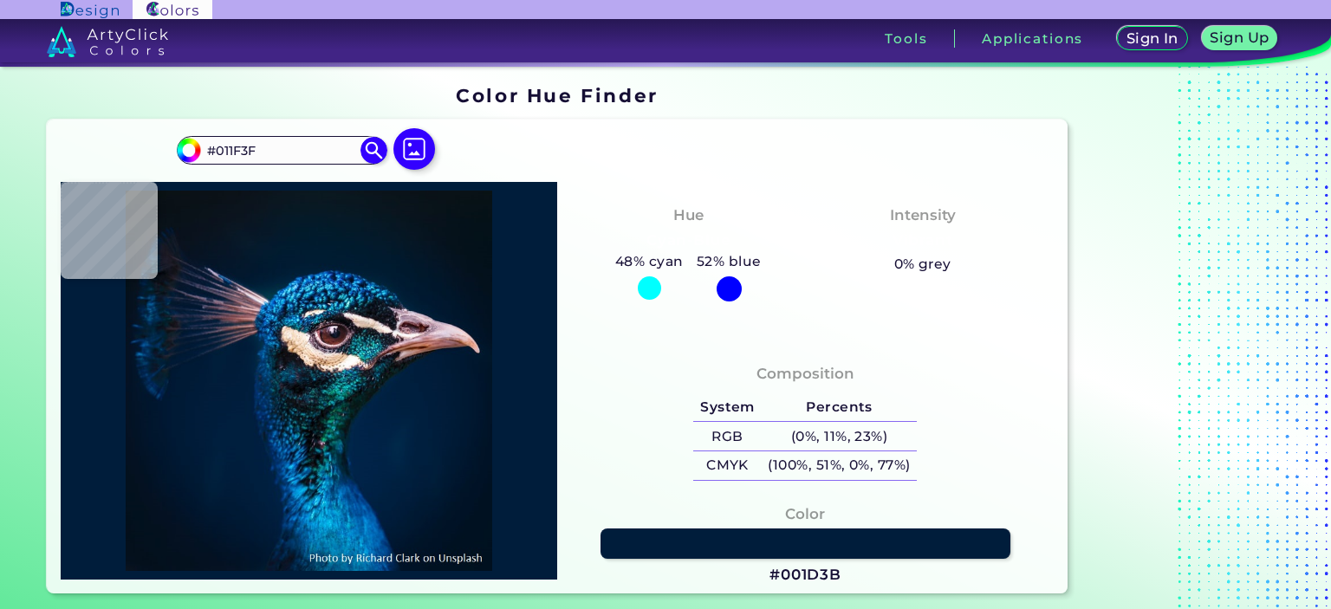
type input "#06233b"
type input "#06233B"
type input "#020d0d"
type input "#020D0D"
type input "#030e15"
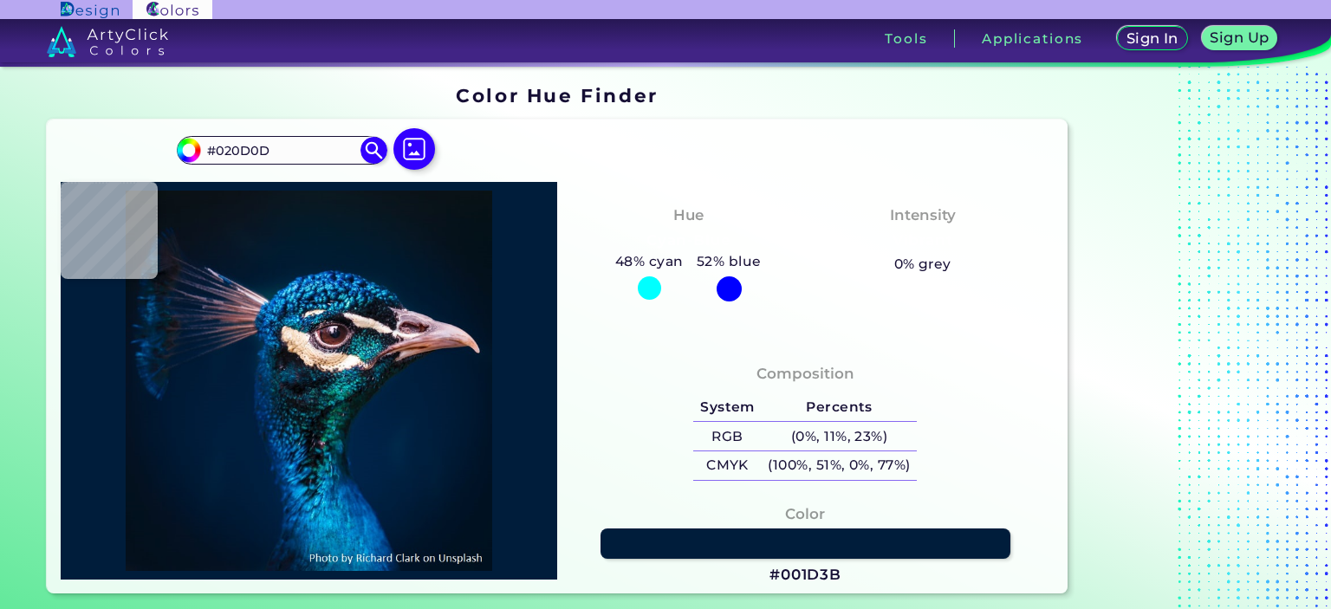
type input "#030E15"
type input "#013546"
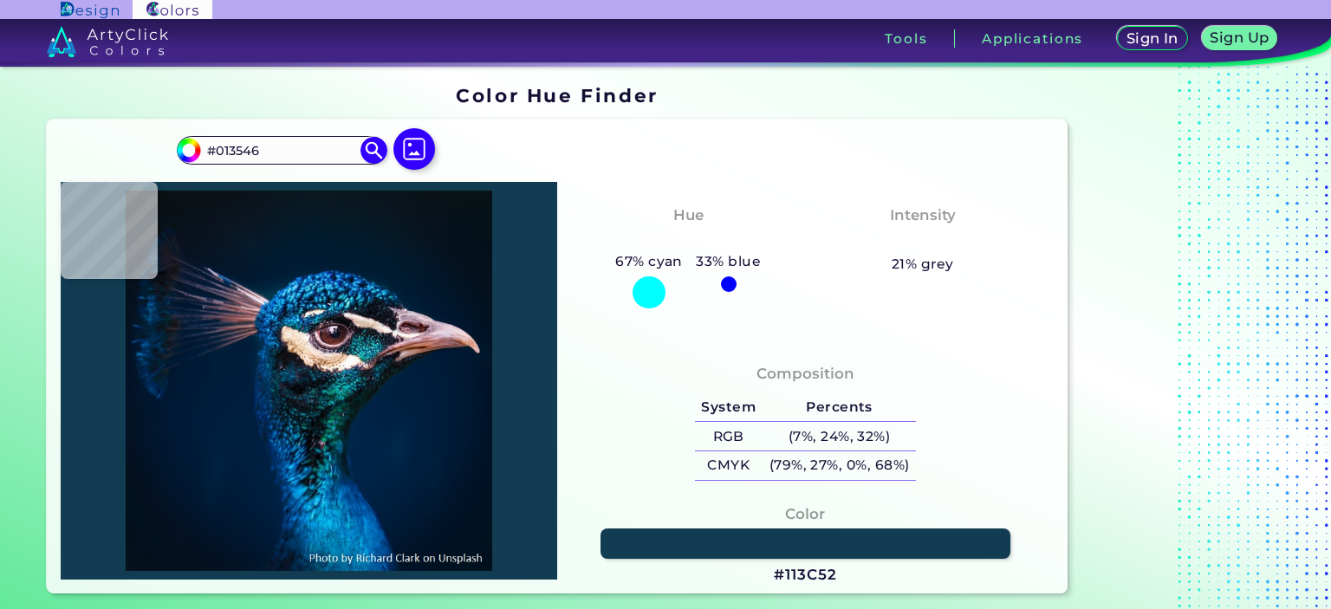
type input "#113c52"
type input "#113C52"
type input "#010711"
type input "#181822"
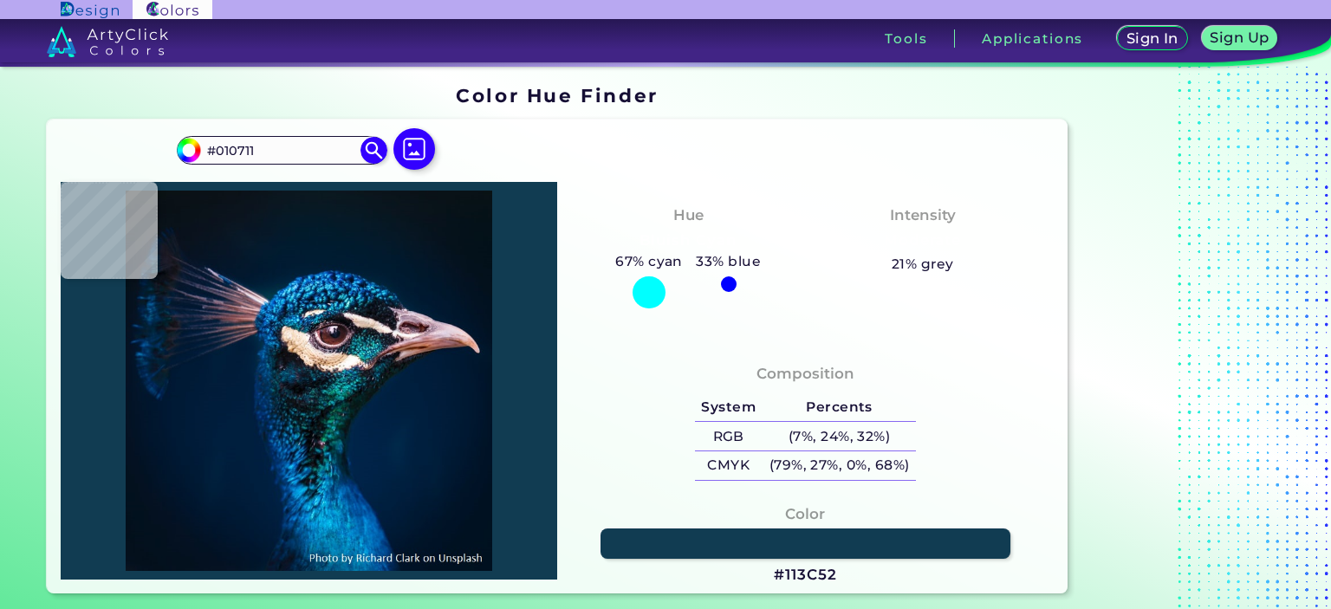
type input "#181822"
type input "#161922"
type input "#0a0f18"
type input "#0A0F18"
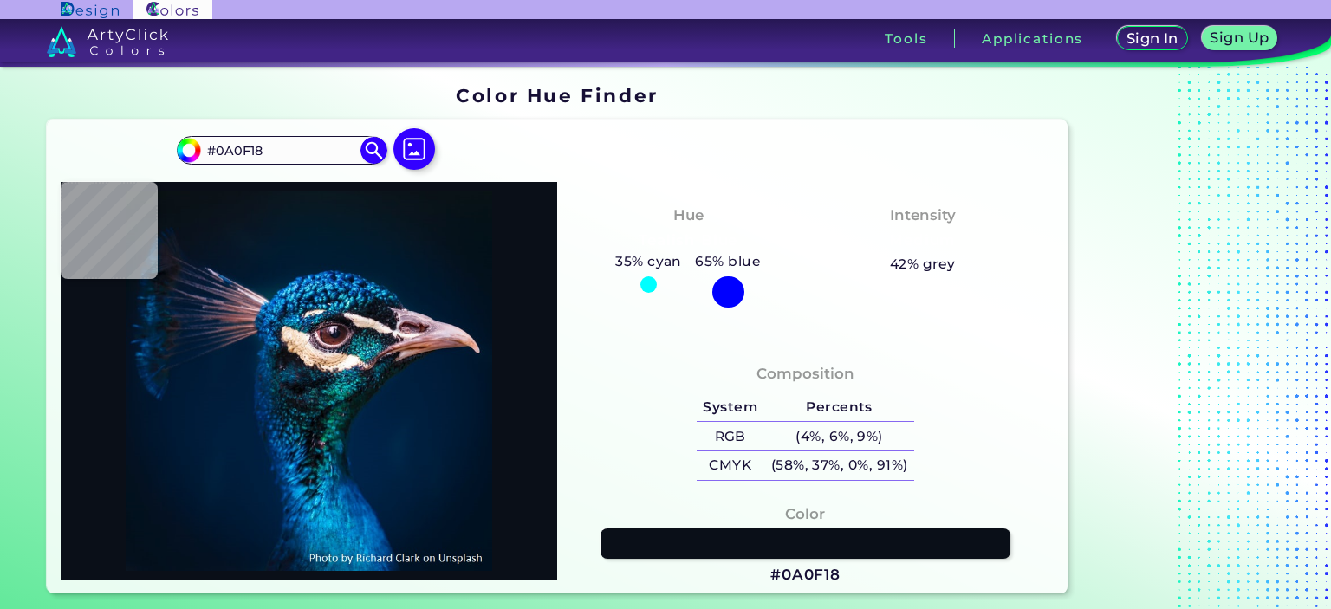
type input "#21232b"
type input "#21232B"
type input "#0f111b"
type input "#0F111B"
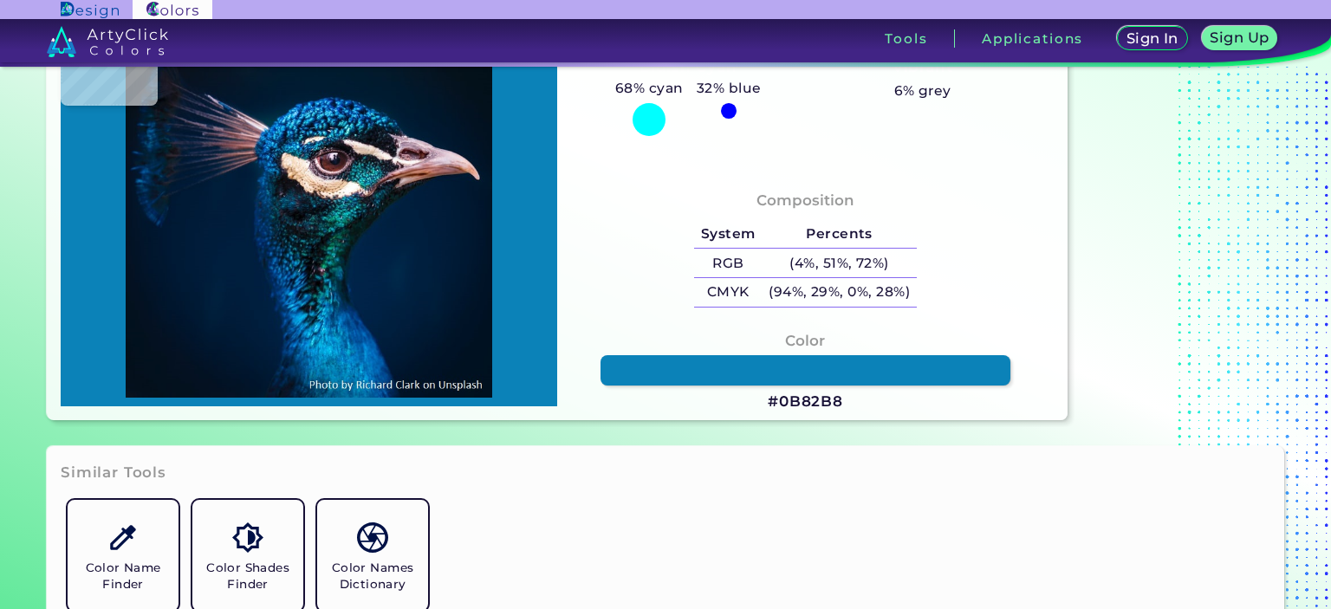
scroll to position [347, 0]
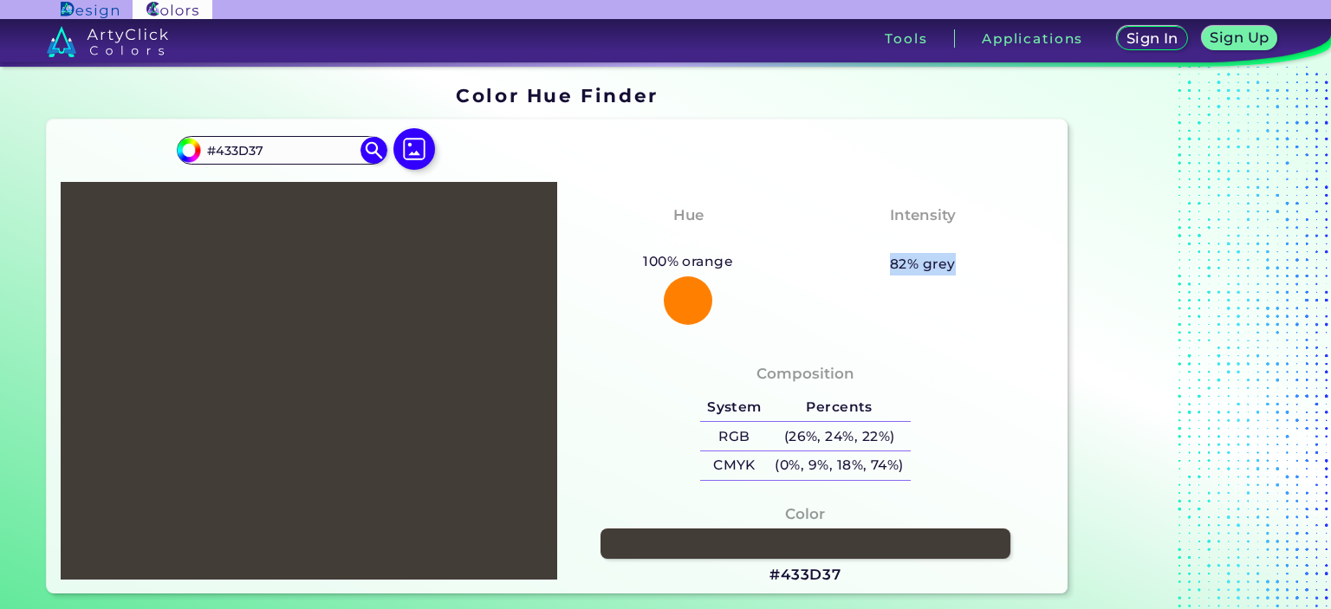
drag, startPoint x: 887, startPoint y: 263, endPoint x: 974, endPoint y: 260, distance: 86.7
click at [971, 260] on div "Intensity Pale 82% grey" at bounding box center [922, 240] width 234 height 88
